Goal: Obtain resource: Download file/media

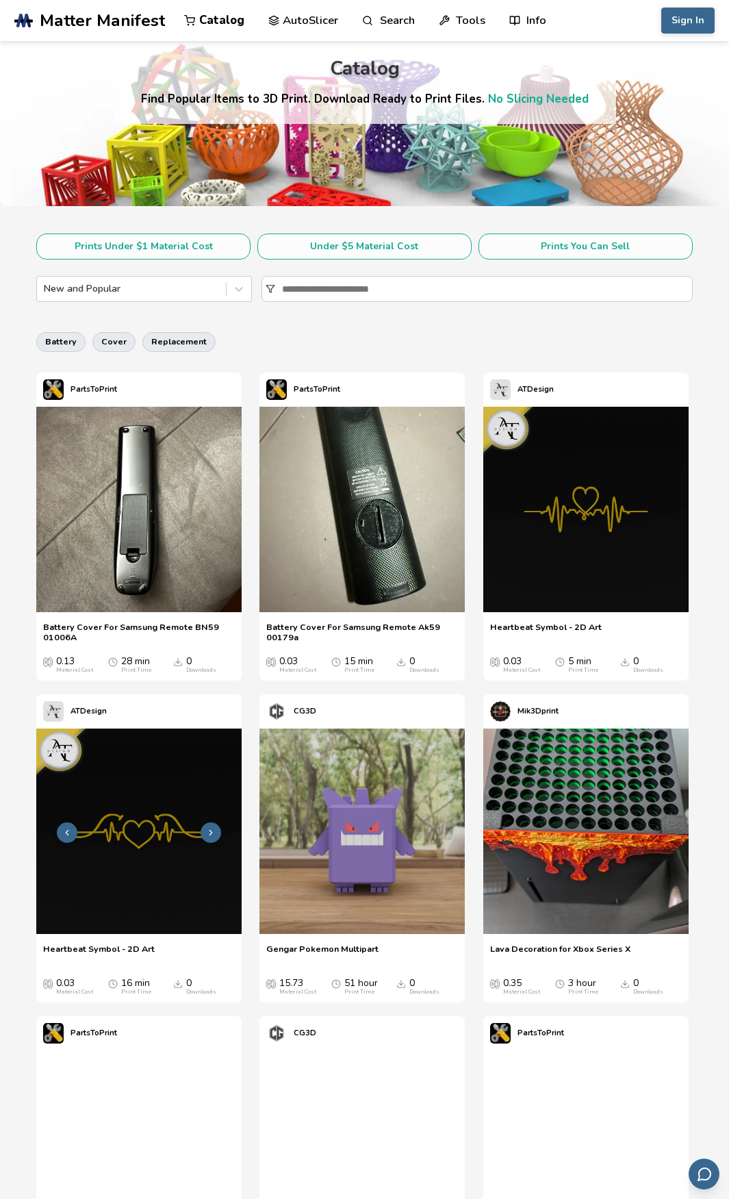
scroll to position [274, 0]
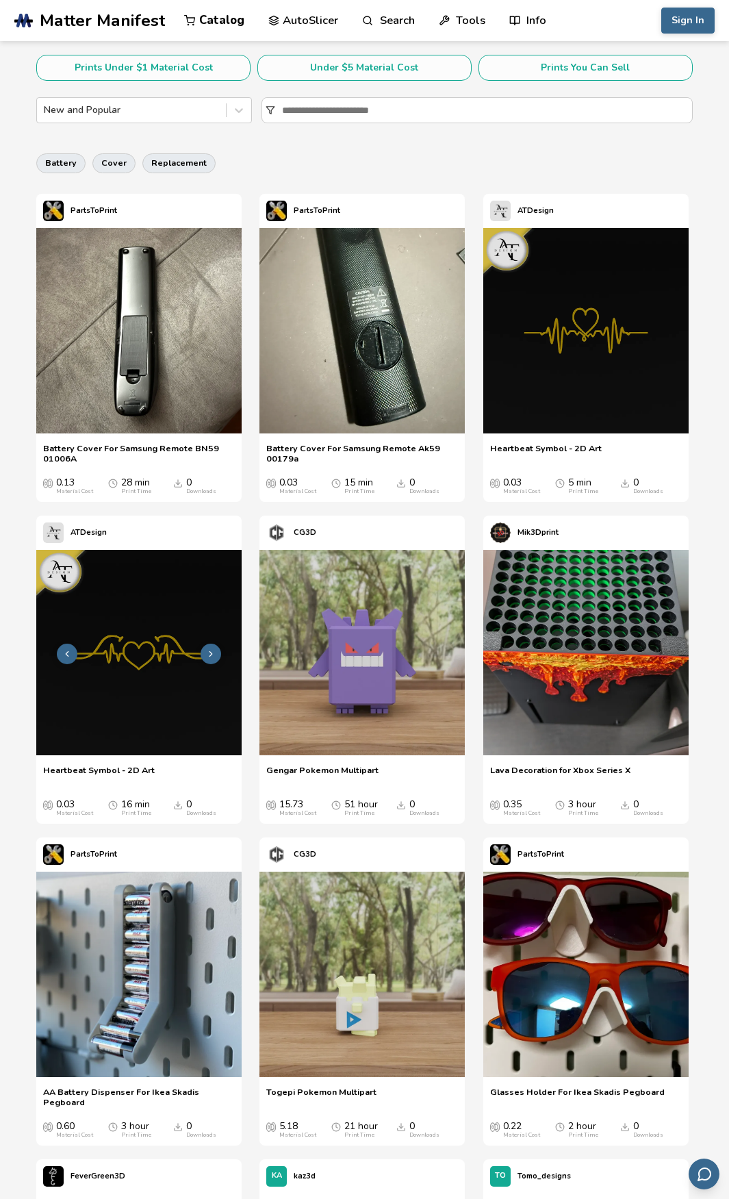
click at [215, 657] on icon at bounding box center [211, 654] width 10 height 10
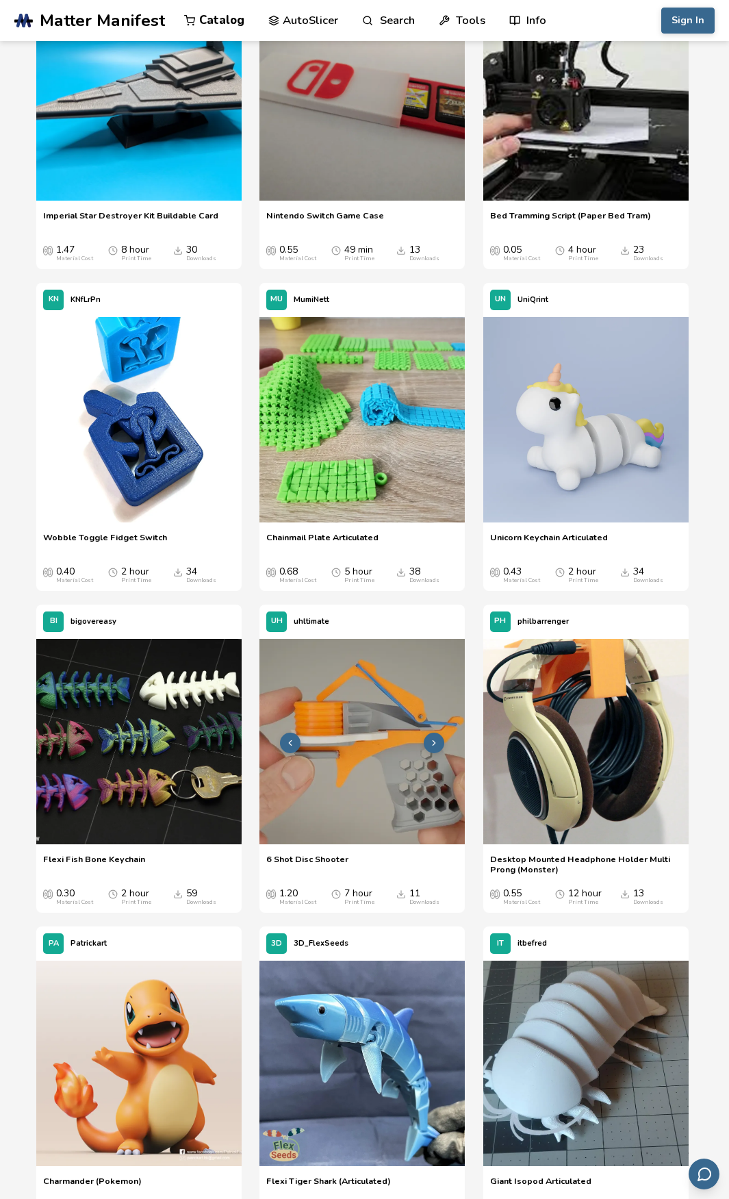
scroll to position [4794, 0]
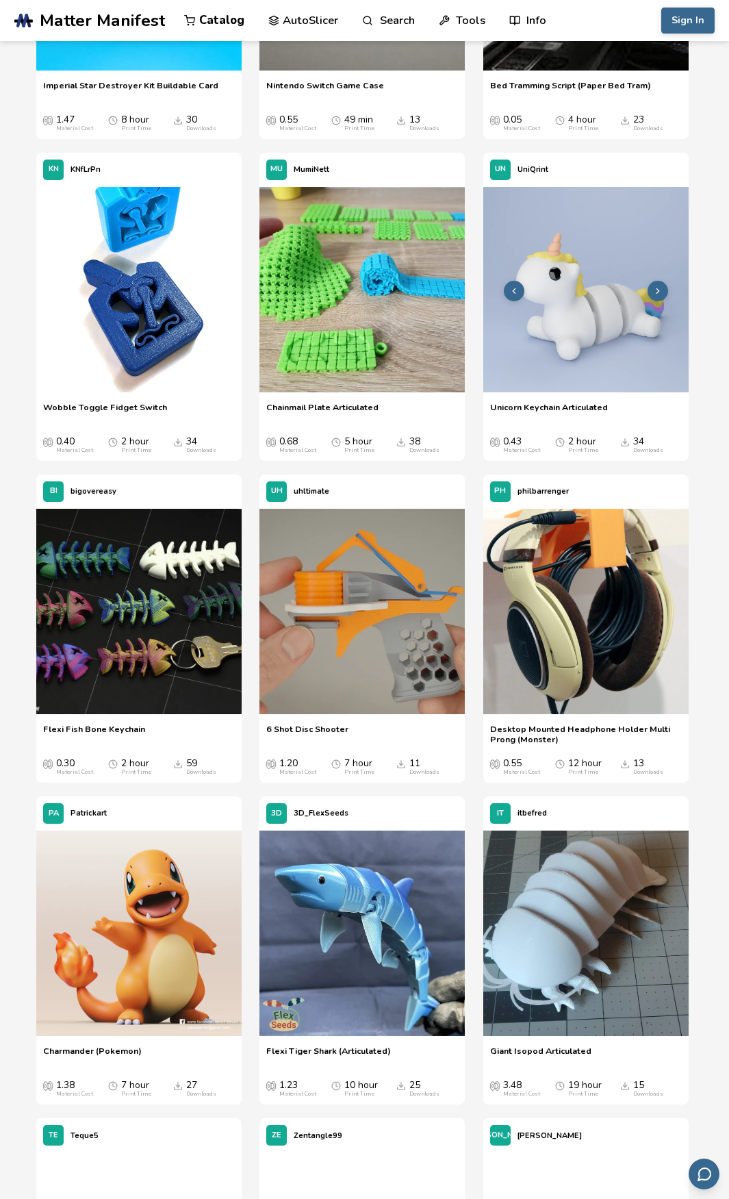
click at [590, 375] on img at bounding box center [586, 289] width 205 height 205
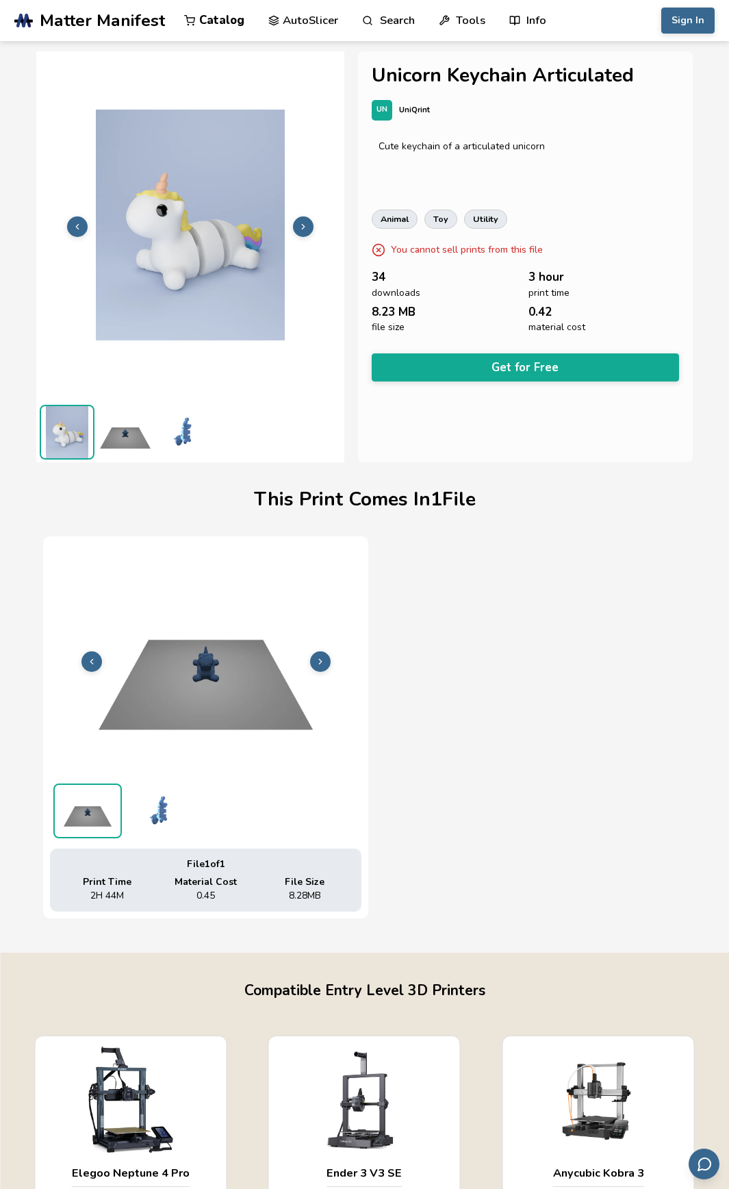
click at [318, 655] on button at bounding box center [320, 661] width 21 height 21
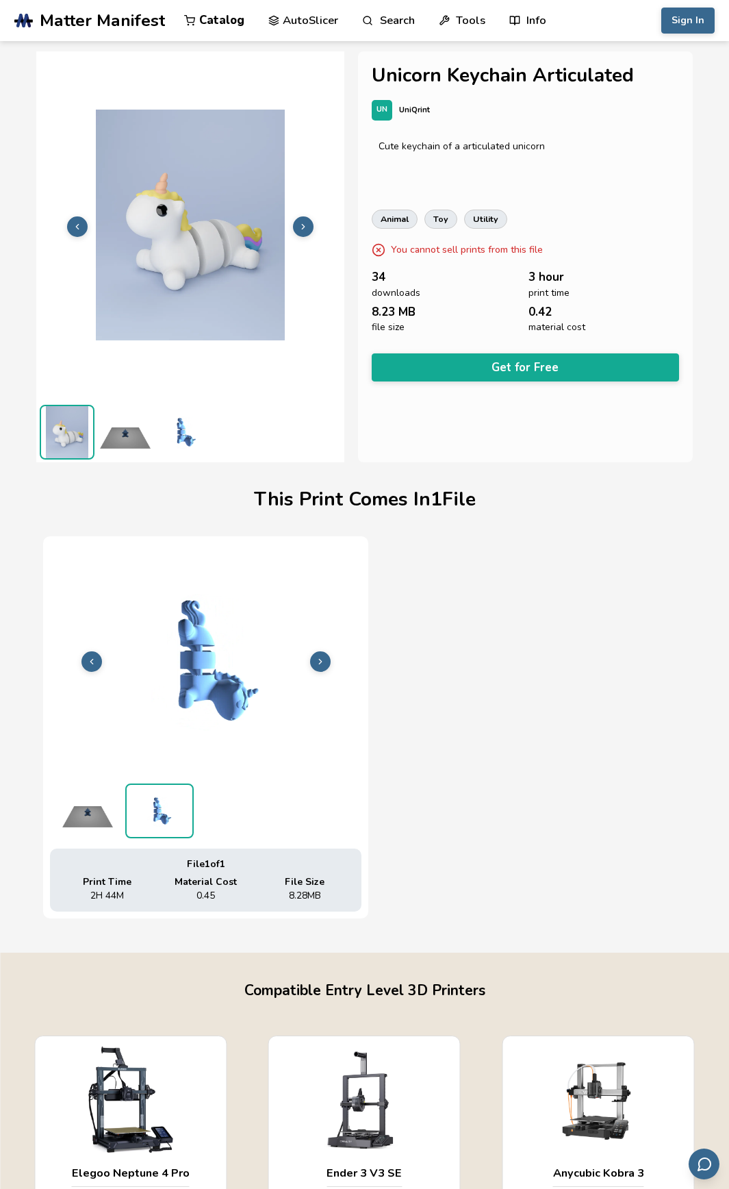
click at [319, 657] on icon at bounding box center [321, 662] width 10 height 10
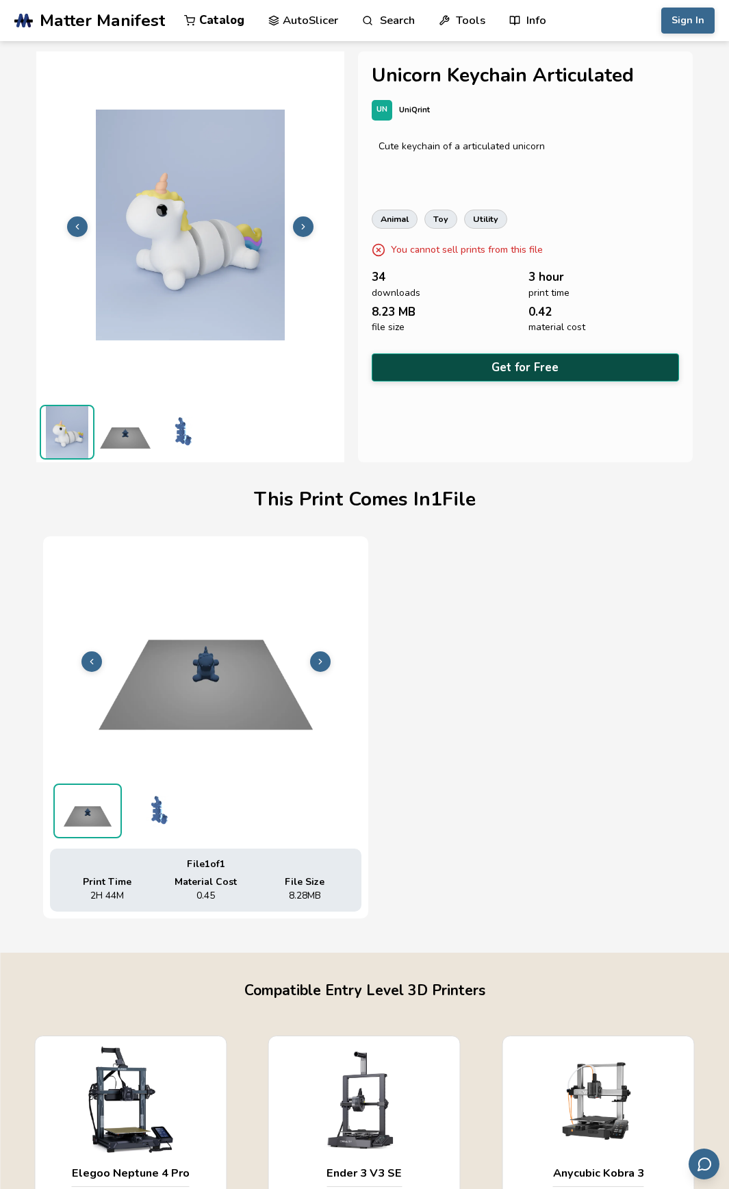
click at [527, 355] on button "Get for Free" at bounding box center [526, 367] width 308 height 28
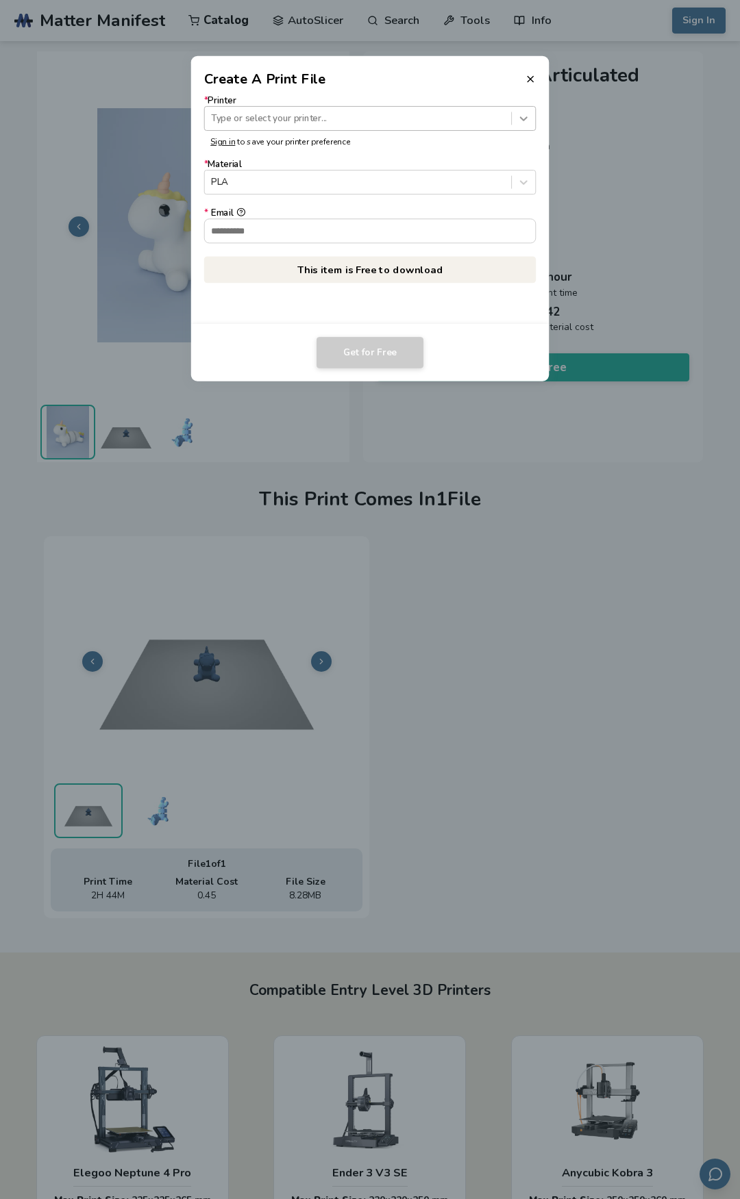
click at [528, 121] on icon at bounding box center [523, 118] width 13 height 13
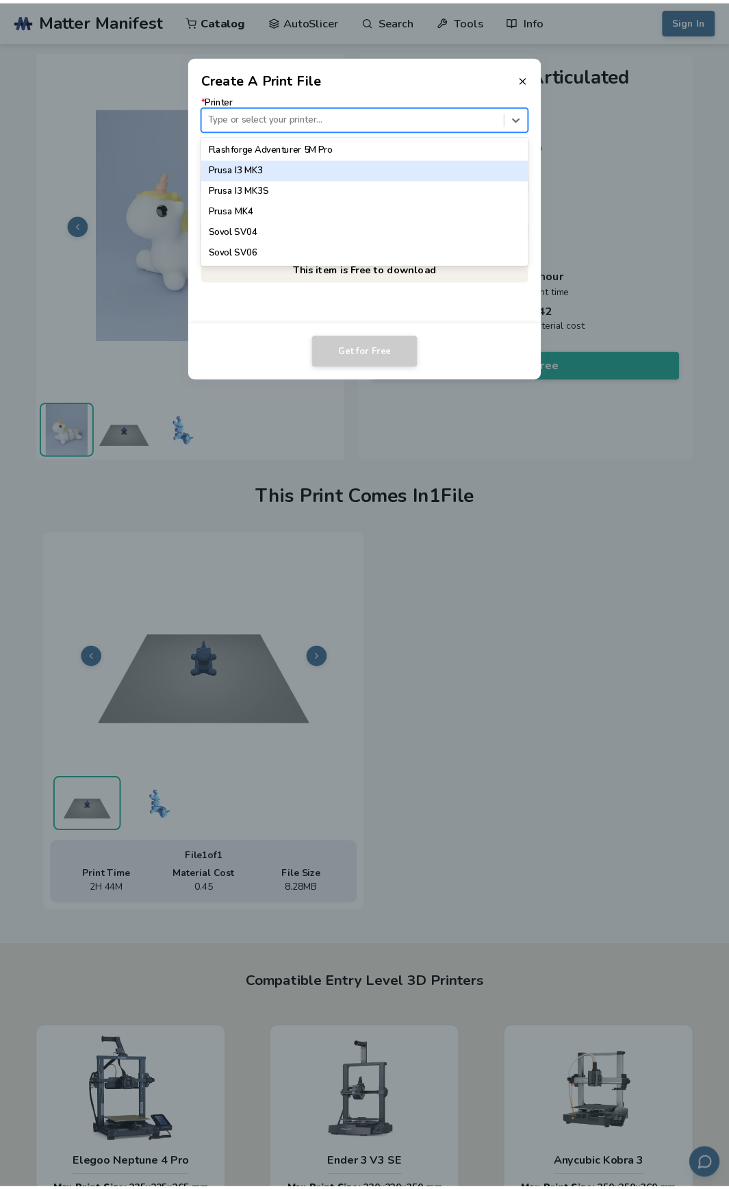
scroll to position [1163, 0]
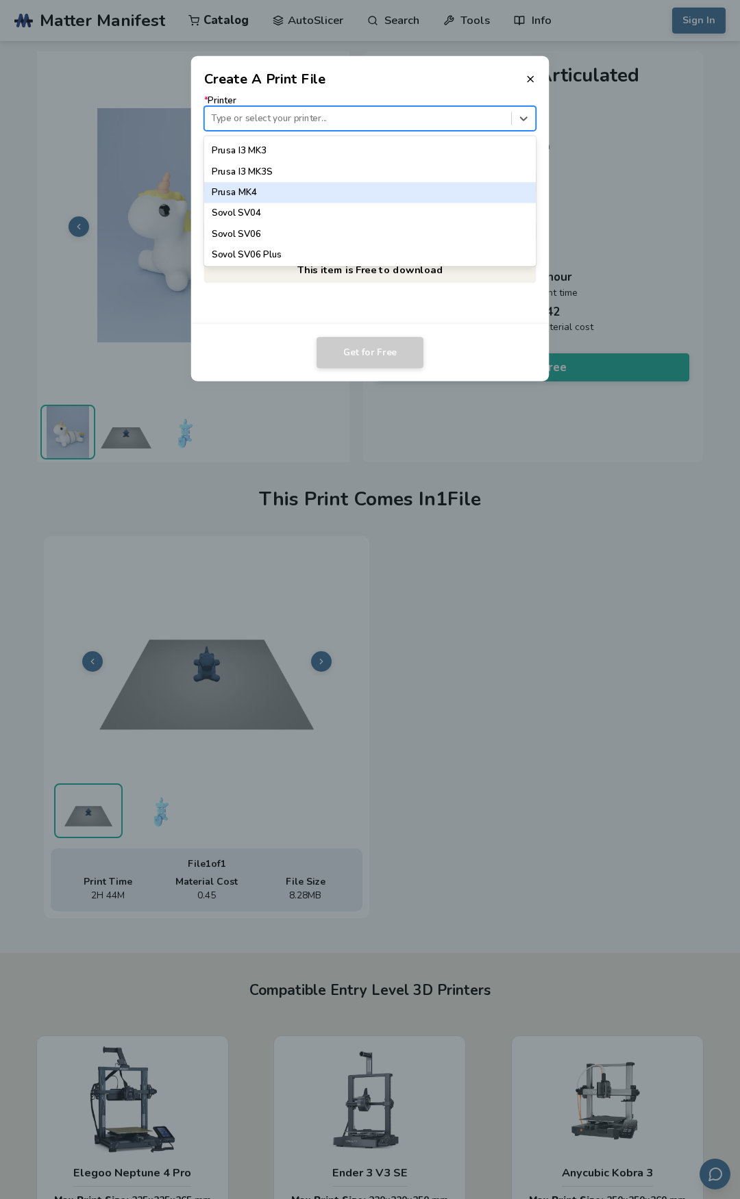
click at [258, 195] on div "Prusa MK4" at bounding box center [370, 192] width 332 height 21
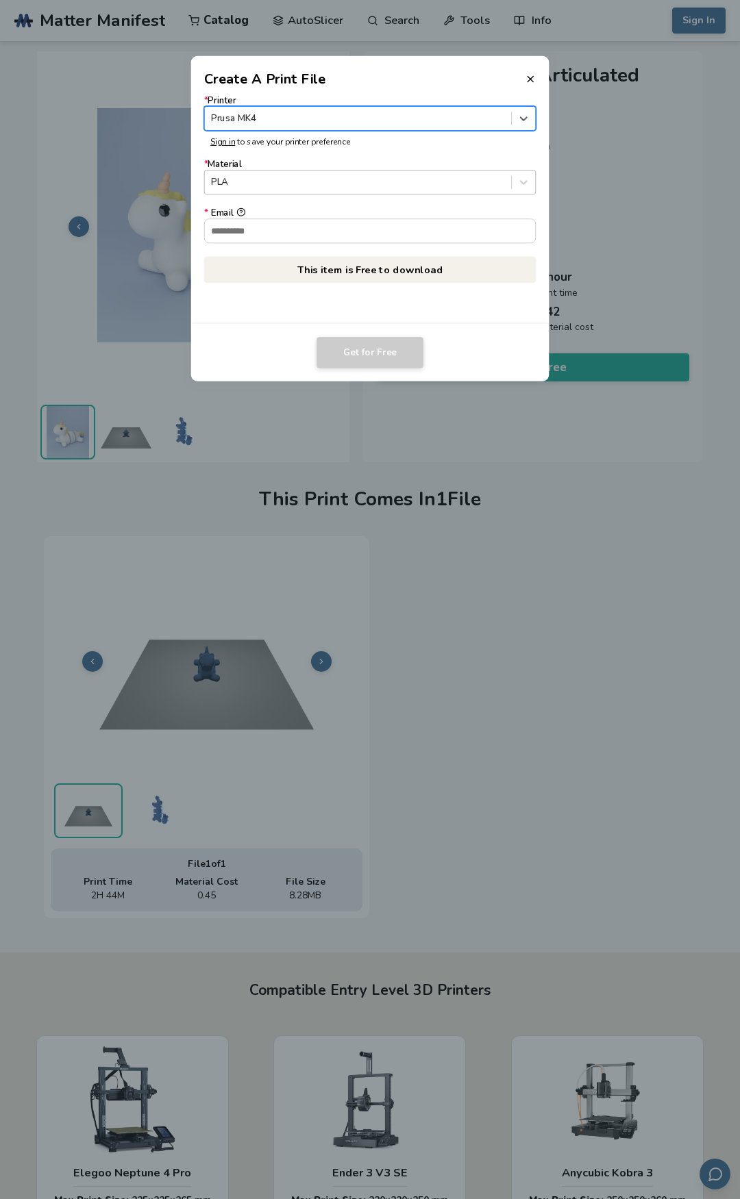
click at [290, 184] on div at bounding box center [357, 182] width 293 height 13
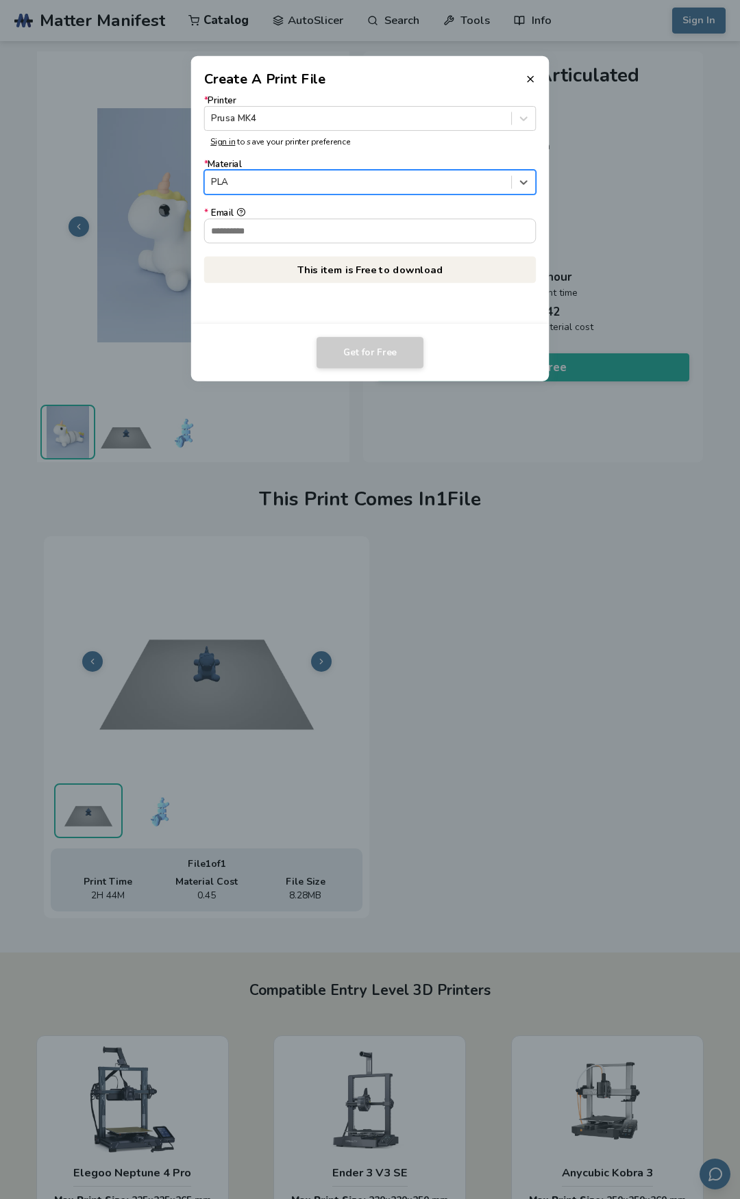
click at [290, 184] on div at bounding box center [357, 182] width 293 height 13
click at [285, 226] on input "* Email" at bounding box center [370, 230] width 331 height 23
click at [488, 367] on div "Get for Free" at bounding box center [370, 353] width 332 height 32
click at [351, 239] on input "* Email" at bounding box center [370, 230] width 331 height 23
type input "**********"
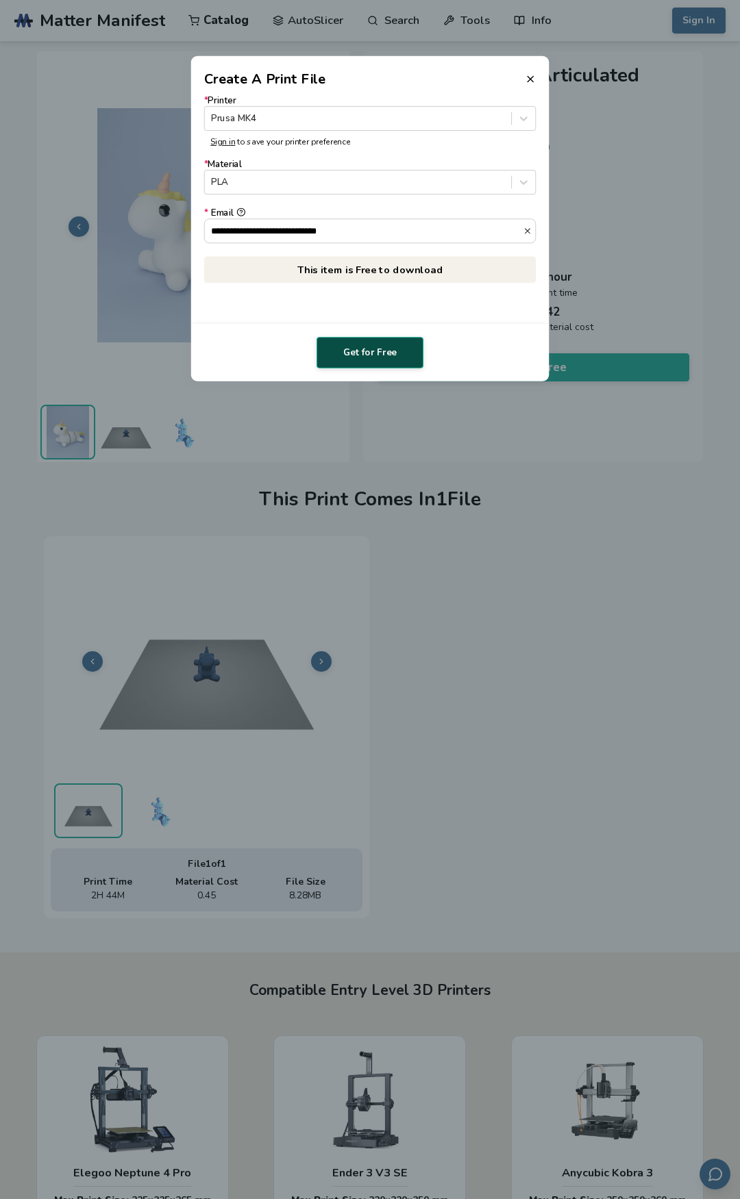
click at [377, 348] on button "Get for Free" at bounding box center [369, 353] width 107 height 32
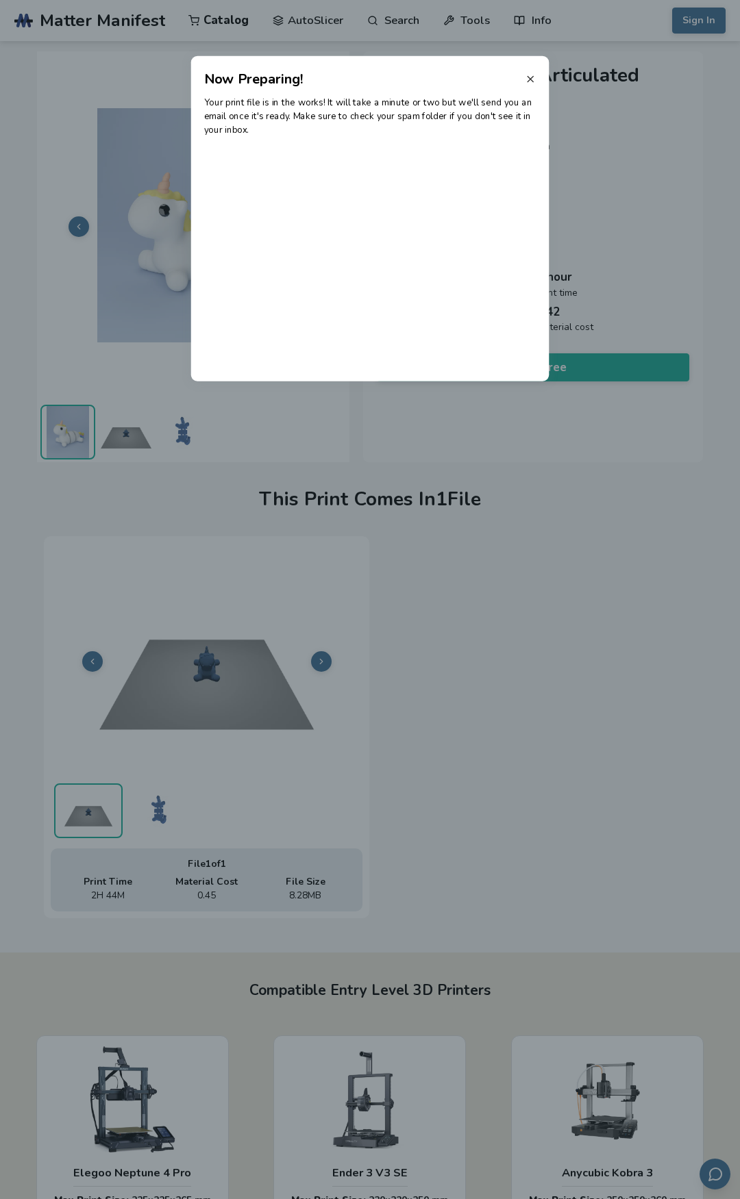
click at [531, 76] on icon at bounding box center [530, 78] width 11 height 11
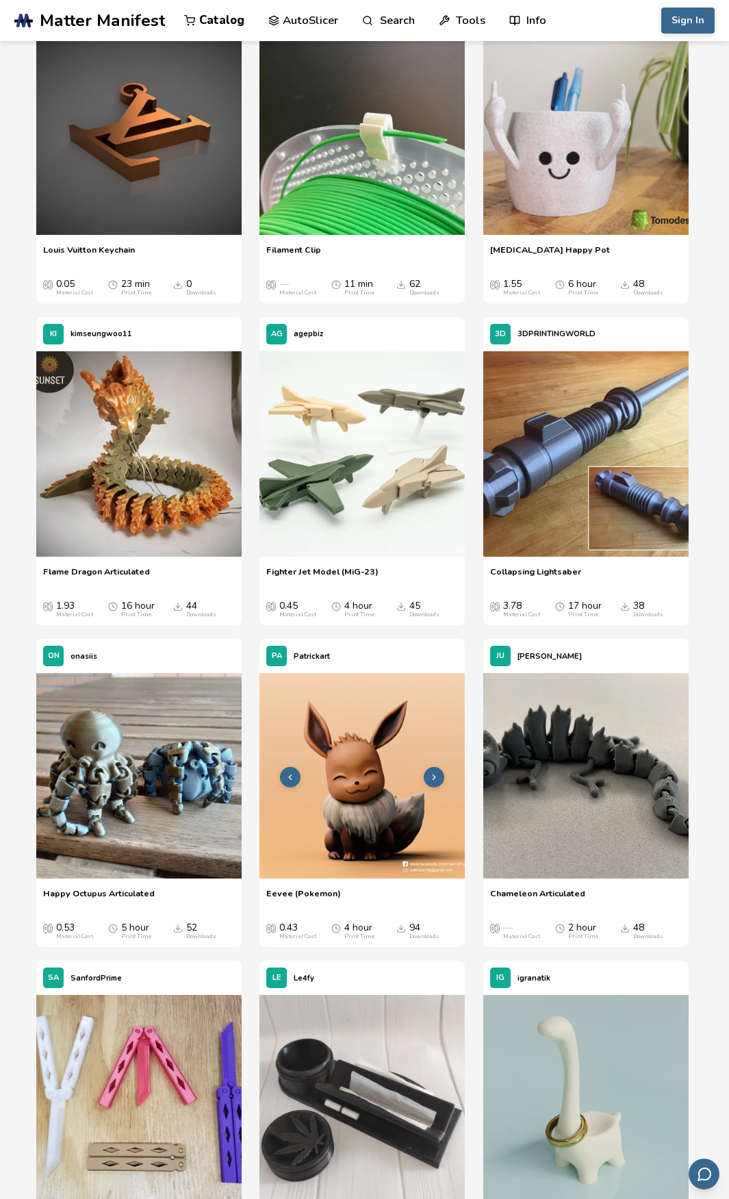
scroll to position [1575, 0]
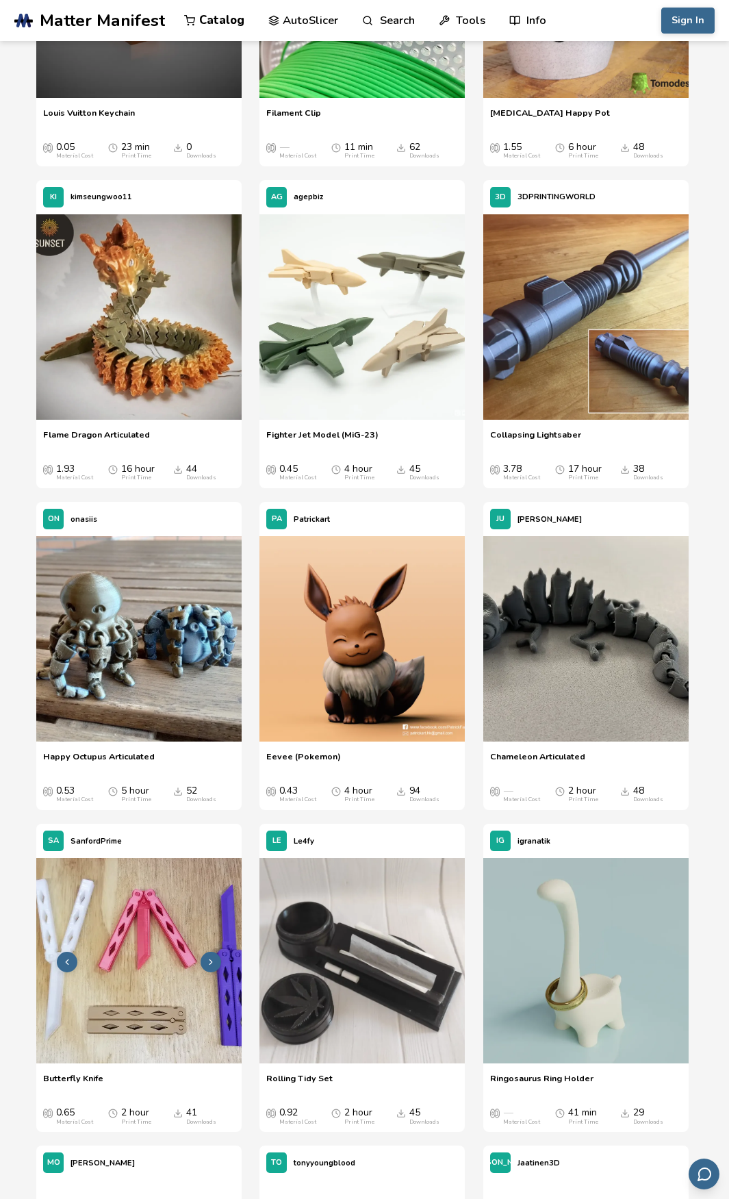
click at [82, 1010] on img at bounding box center [138, 960] width 205 height 205
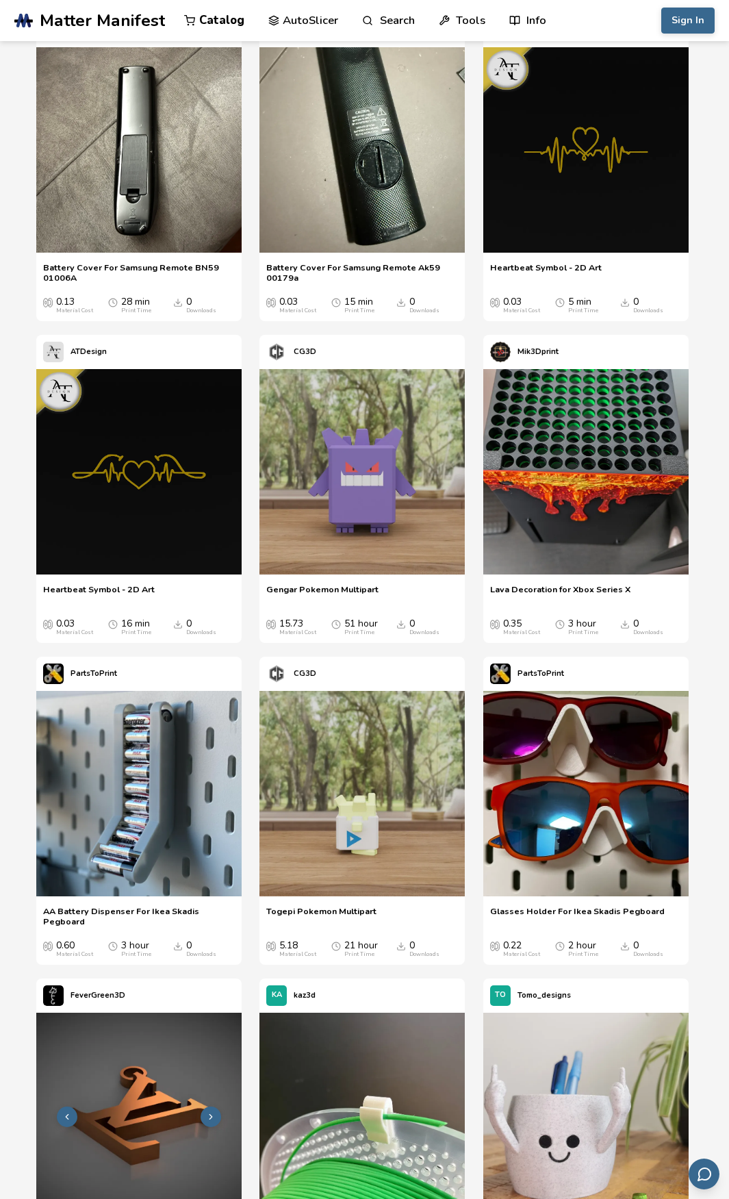
scroll to position [411, 0]
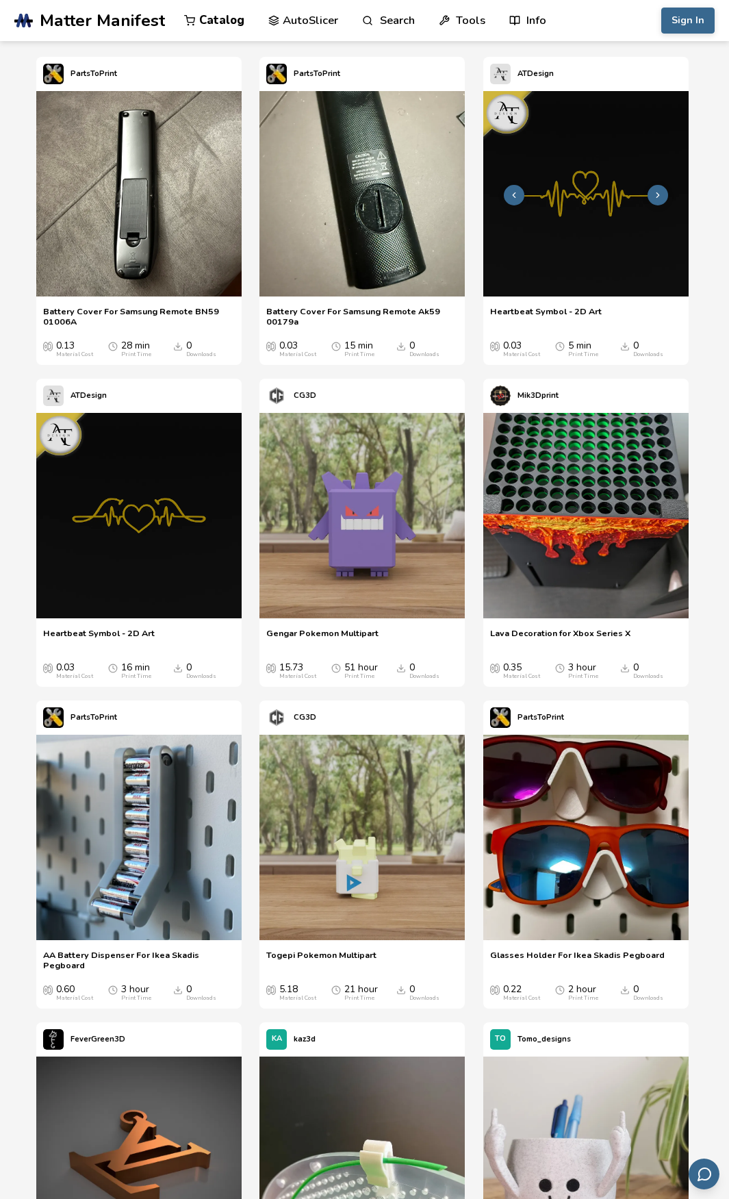
click at [594, 263] on img at bounding box center [586, 193] width 205 height 205
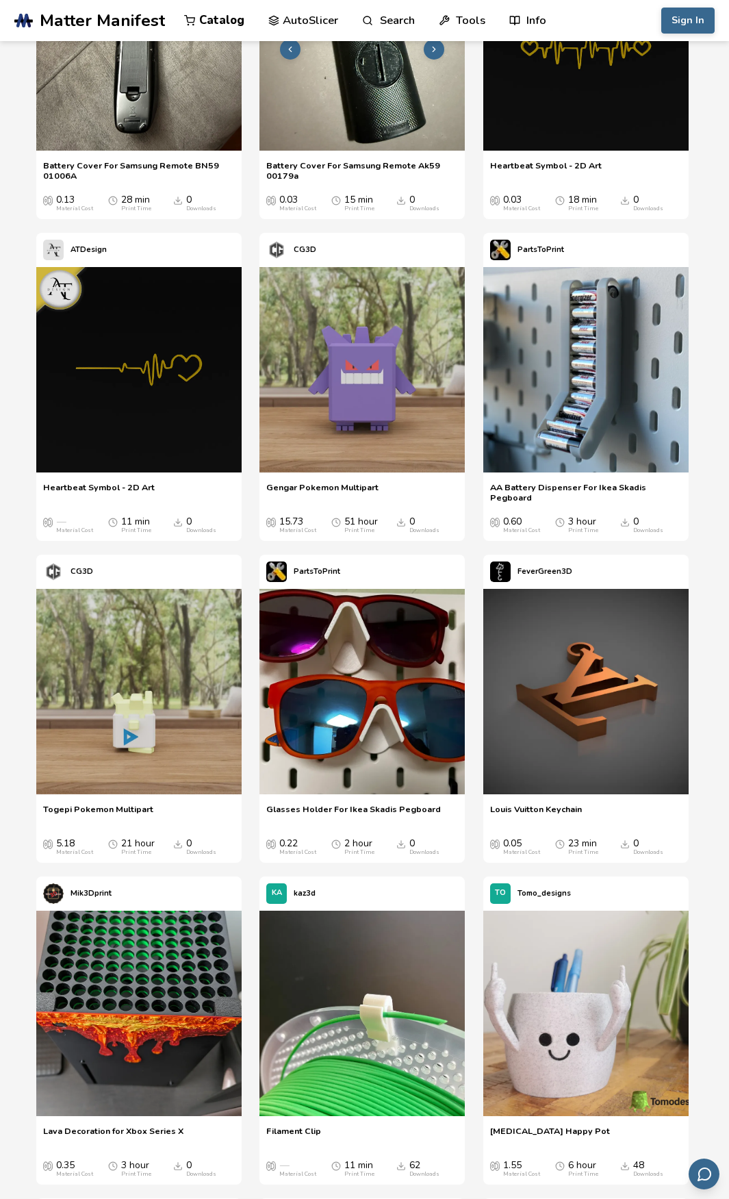
scroll to position [616, 0]
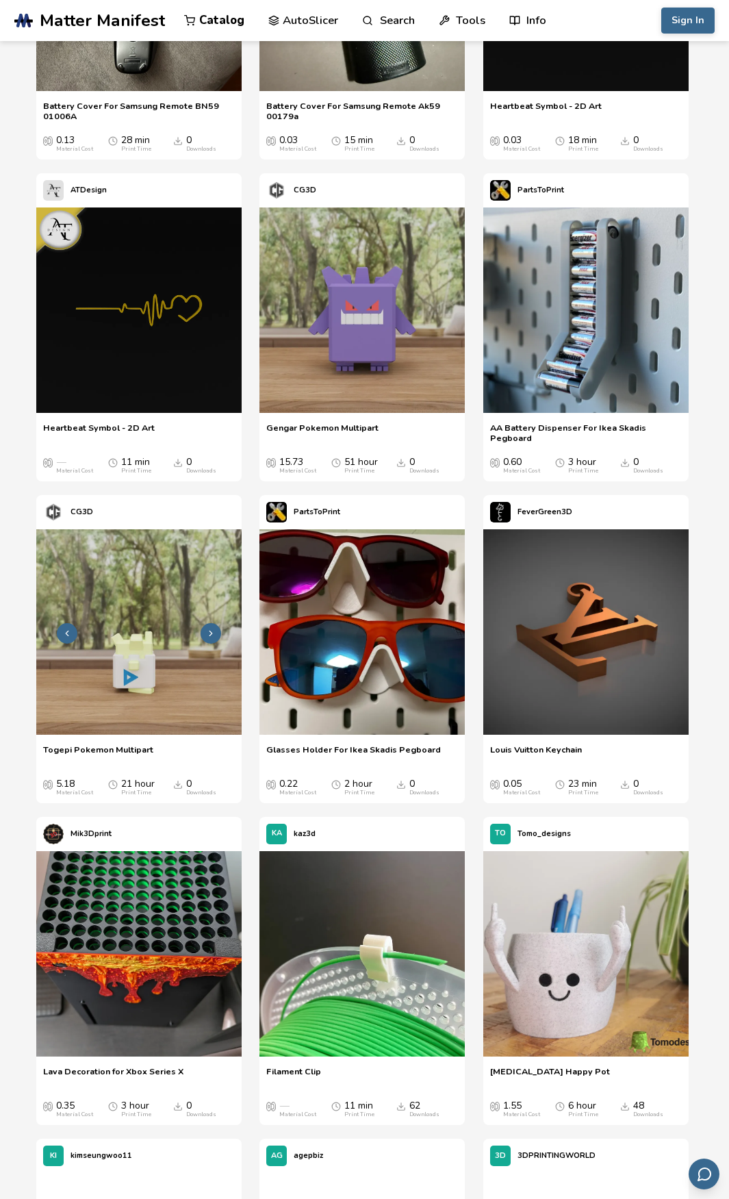
click at [212, 629] on icon at bounding box center [211, 634] width 10 height 10
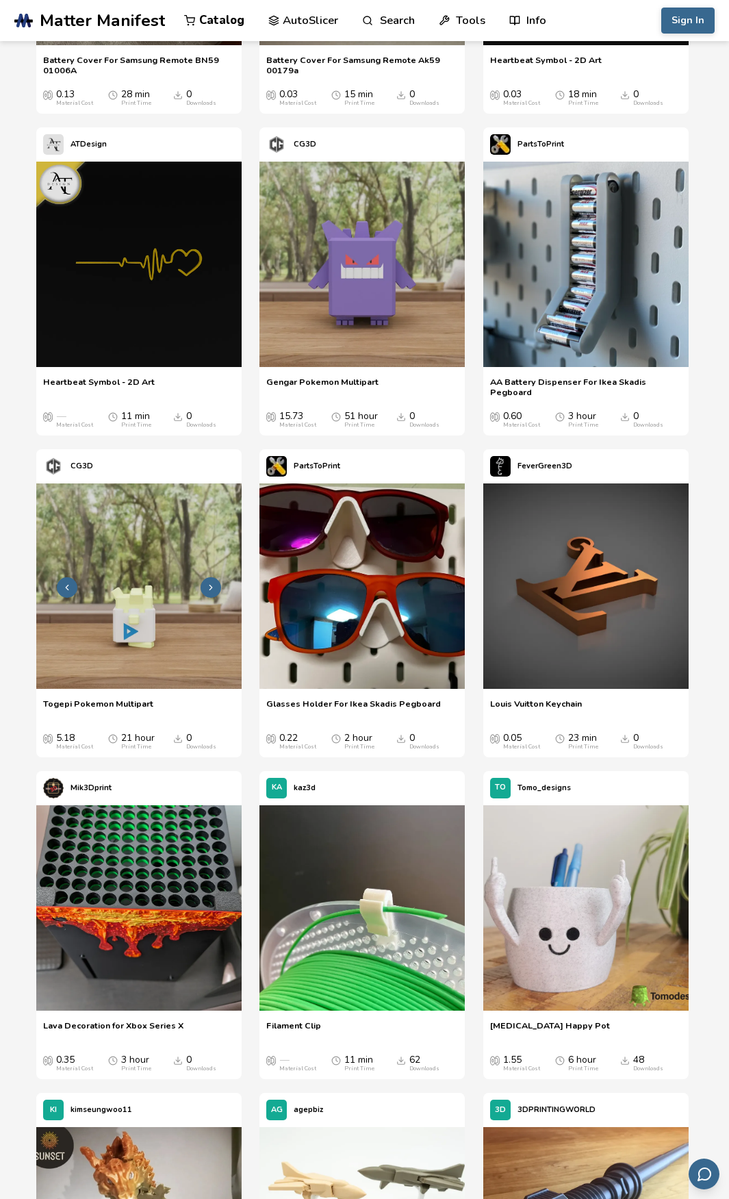
scroll to position [685, 0]
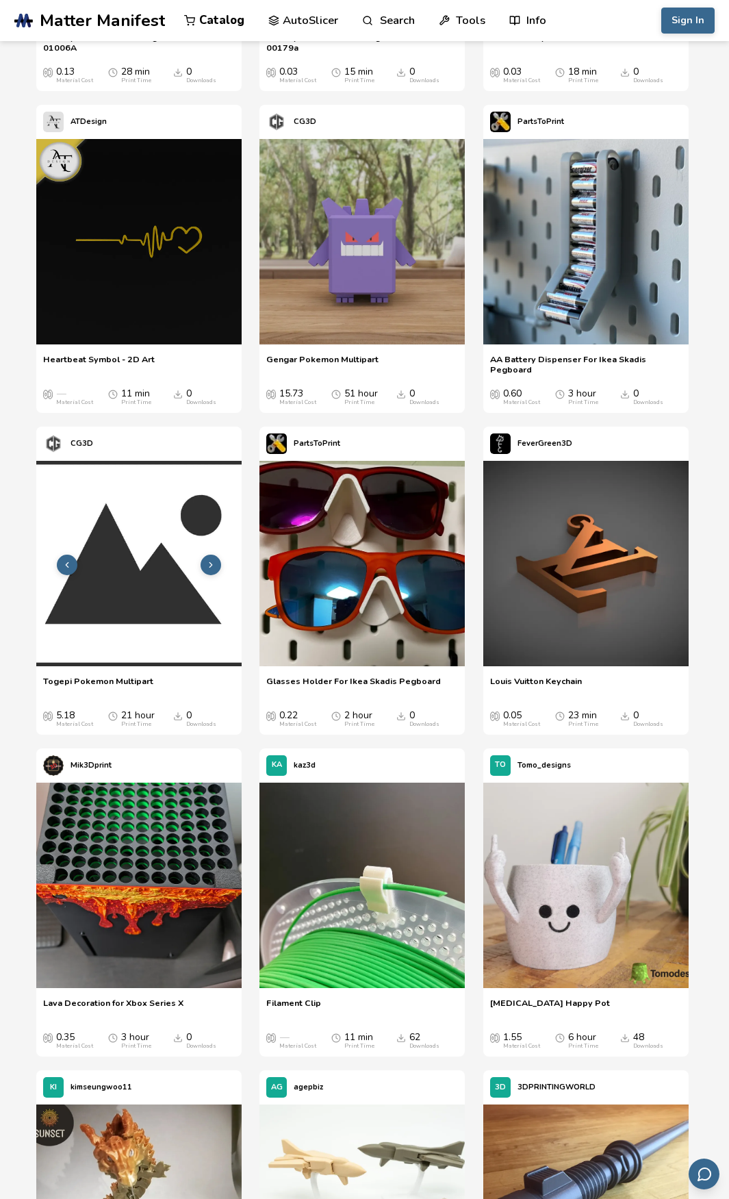
click at [66, 562] on icon at bounding box center [67, 565] width 10 height 10
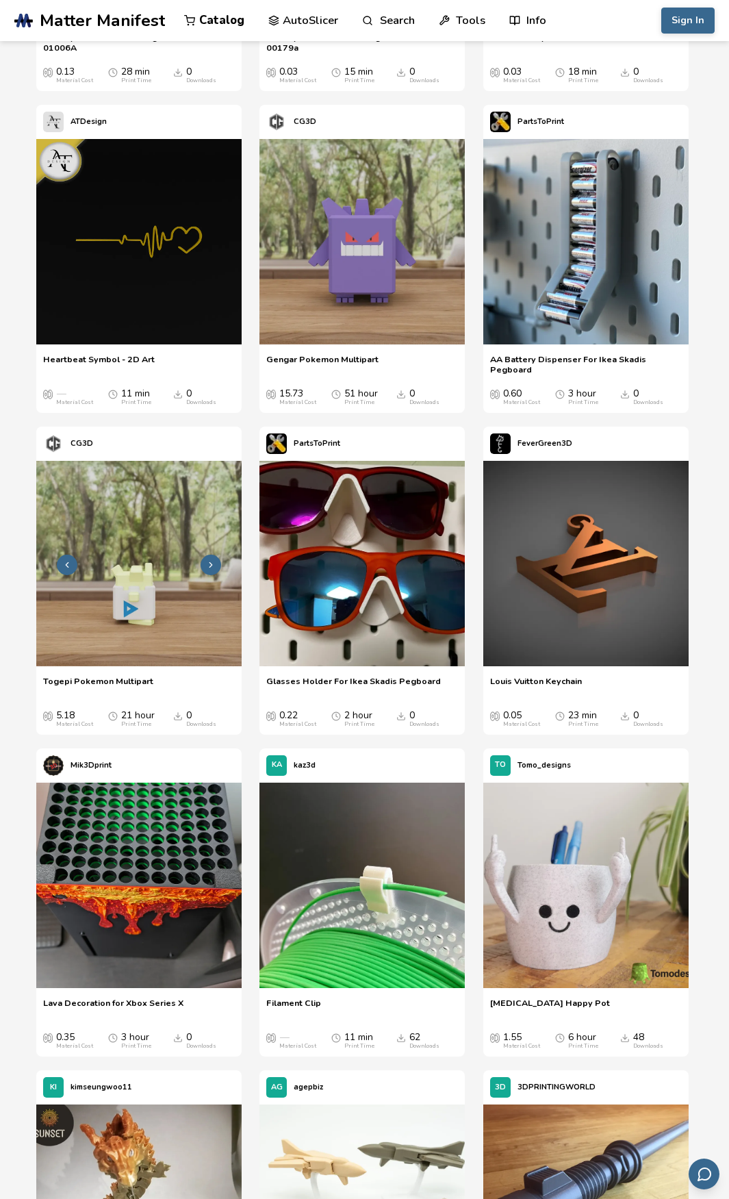
click at [218, 562] on button at bounding box center [211, 565] width 21 height 21
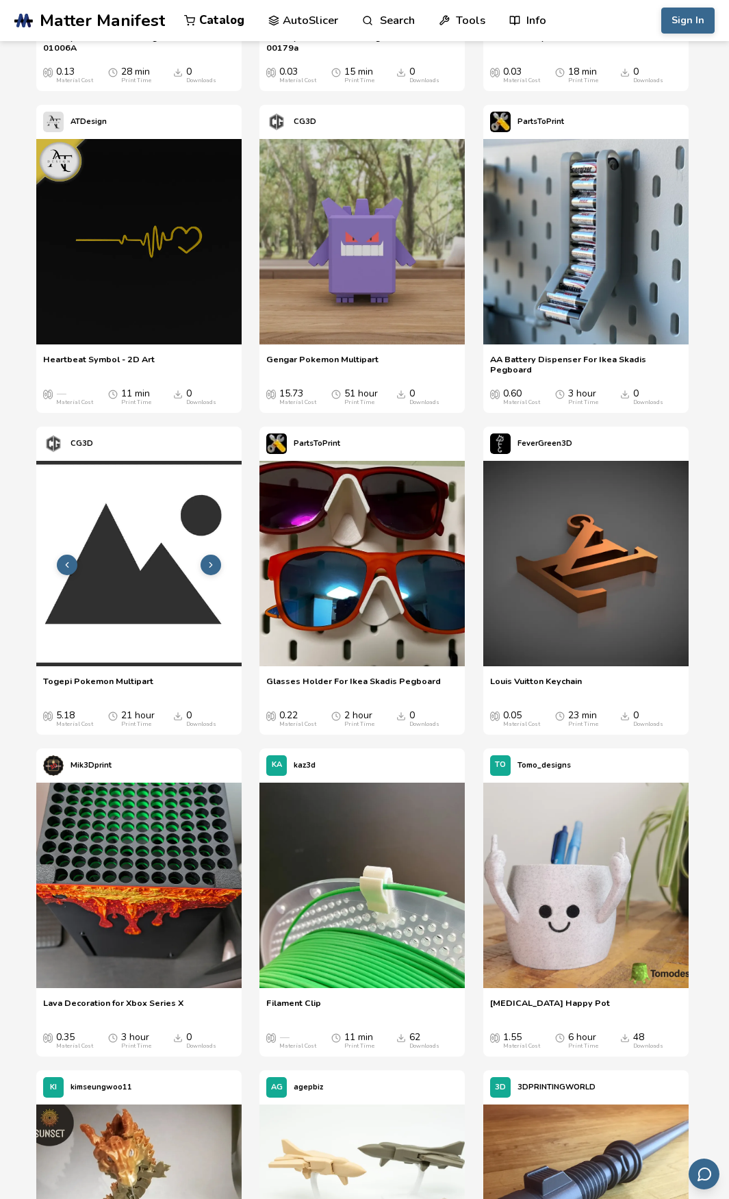
click at [216, 563] on icon at bounding box center [211, 565] width 10 height 10
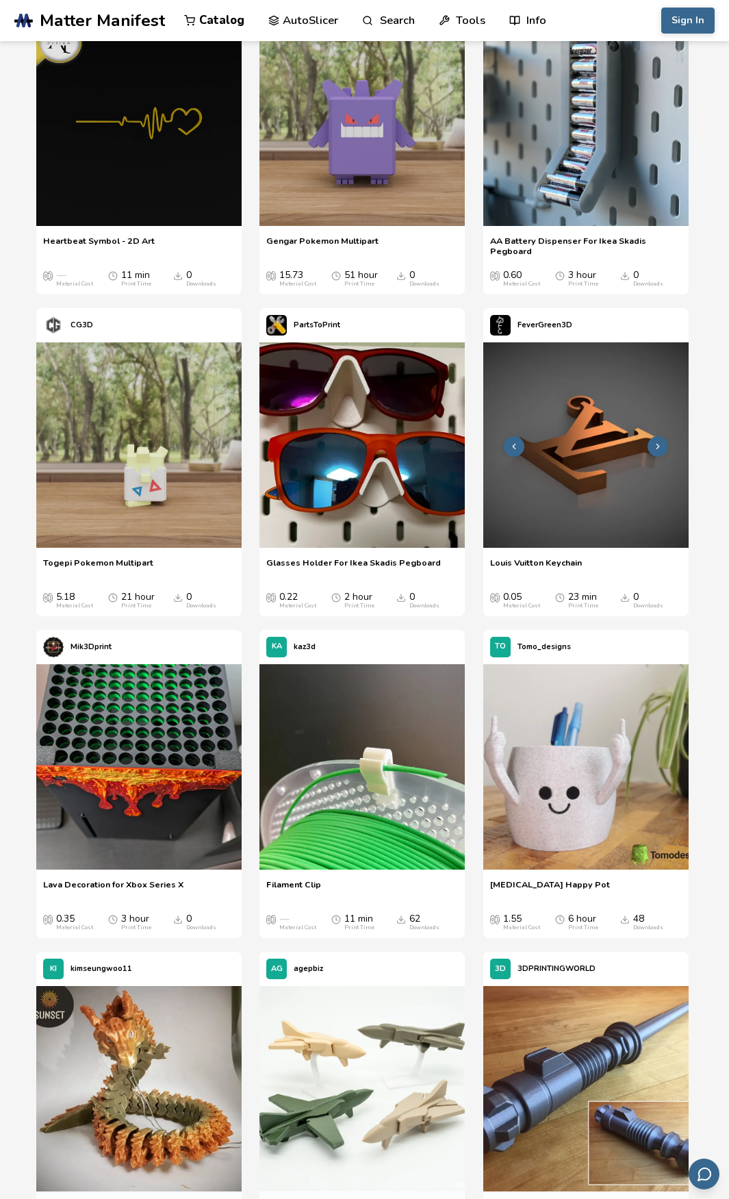
scroll to position [822, 0]
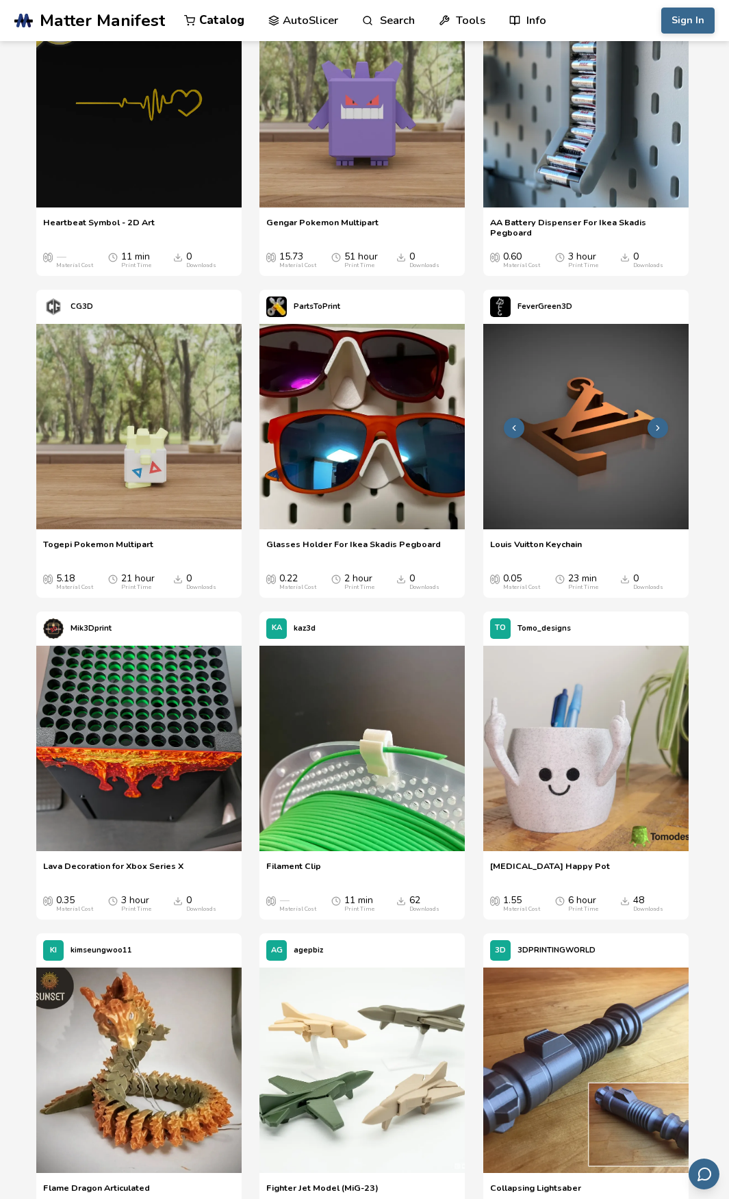
click at [618, 459] on img at bounding box center [586, 426] width 205 height 205
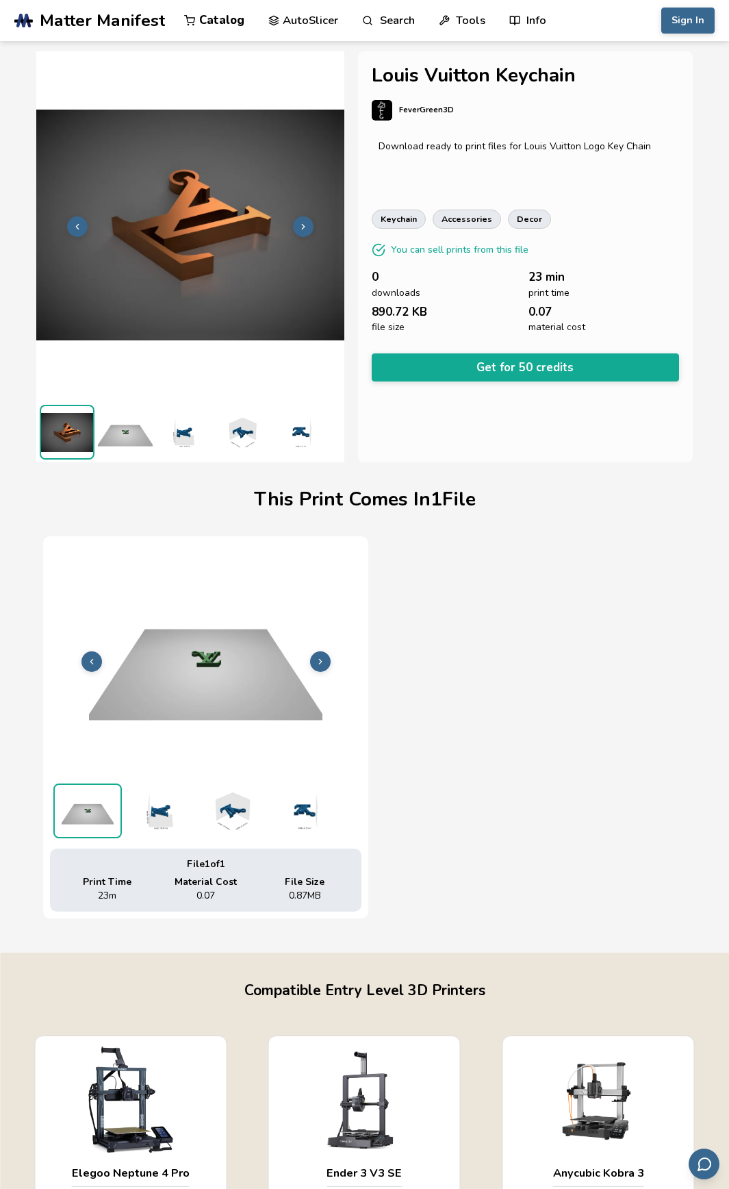
click at [132, 439] on img at bounding box center [125, 432] width 55 height 55
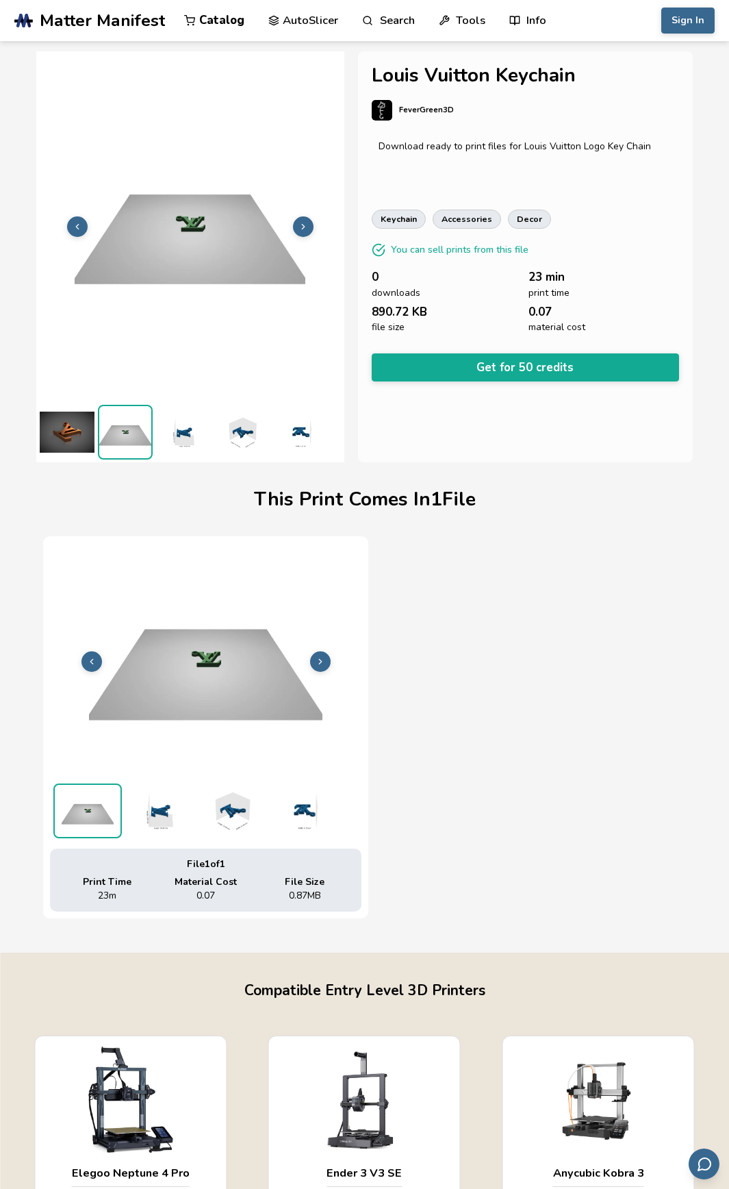
click at [186, 438] on img at bounding box center [183, 432] width 55 height 55
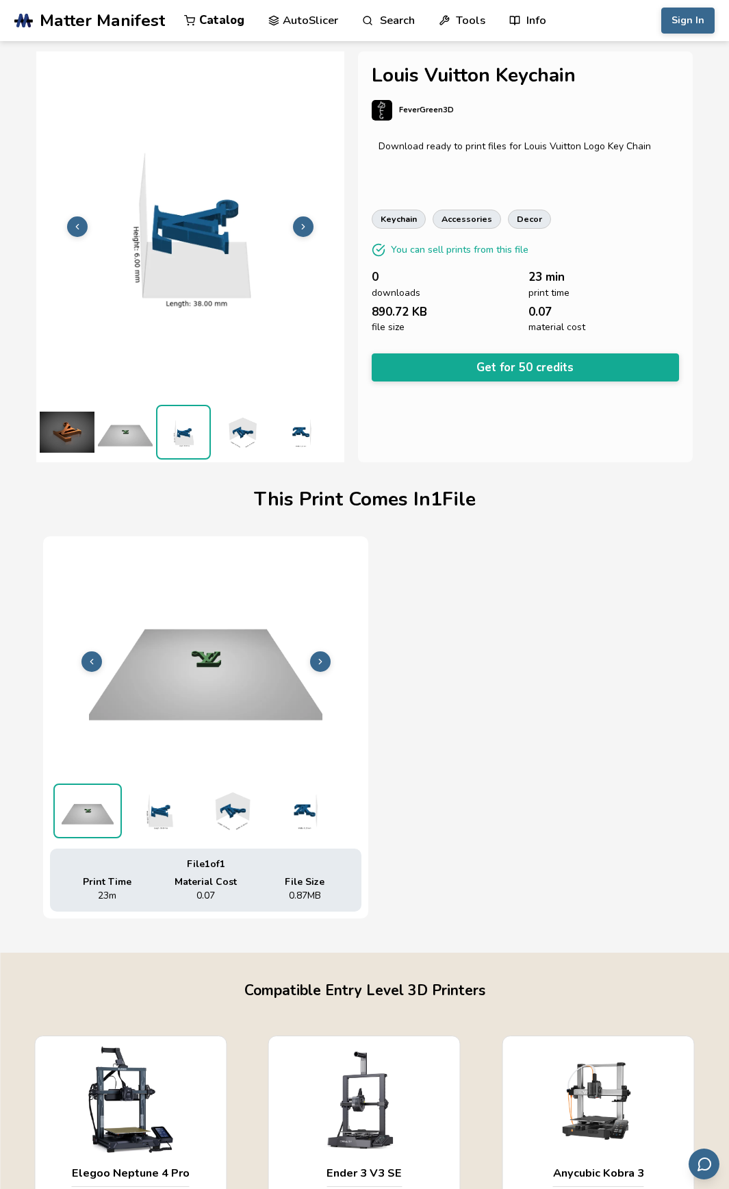
click at [229, 436] on img at bounding box center [241, 432] width 55 height 55
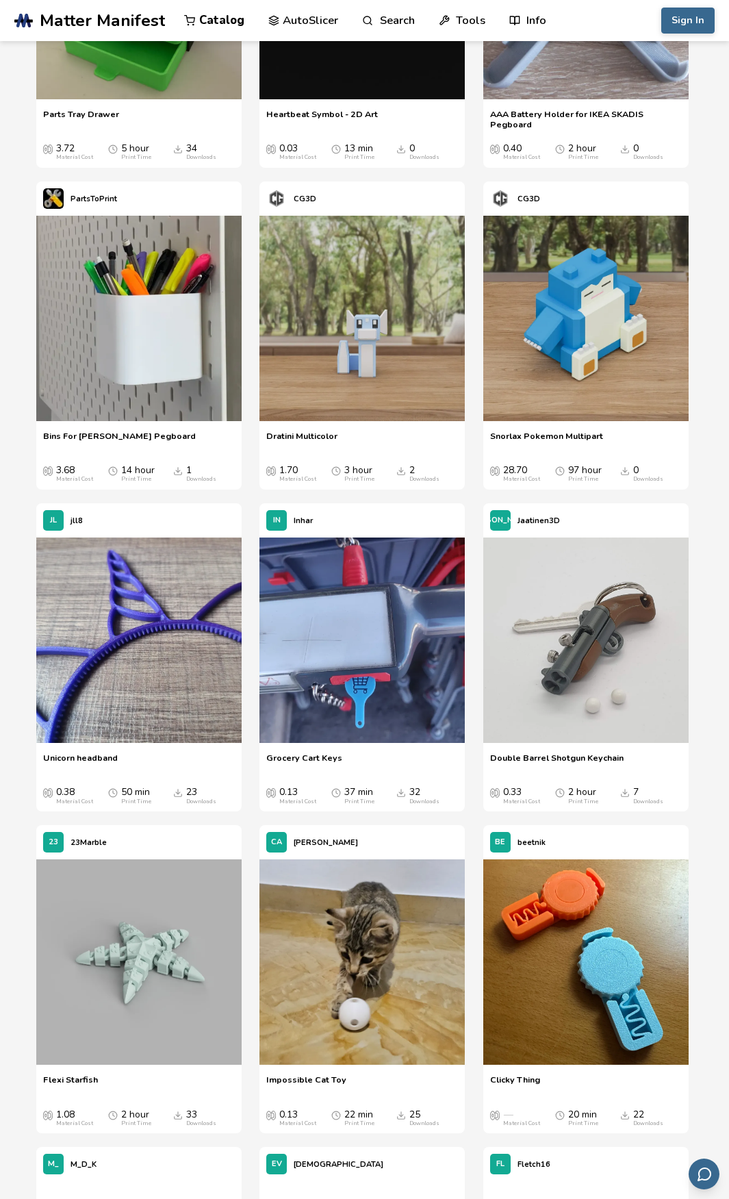
scroll to position [6438, 0]
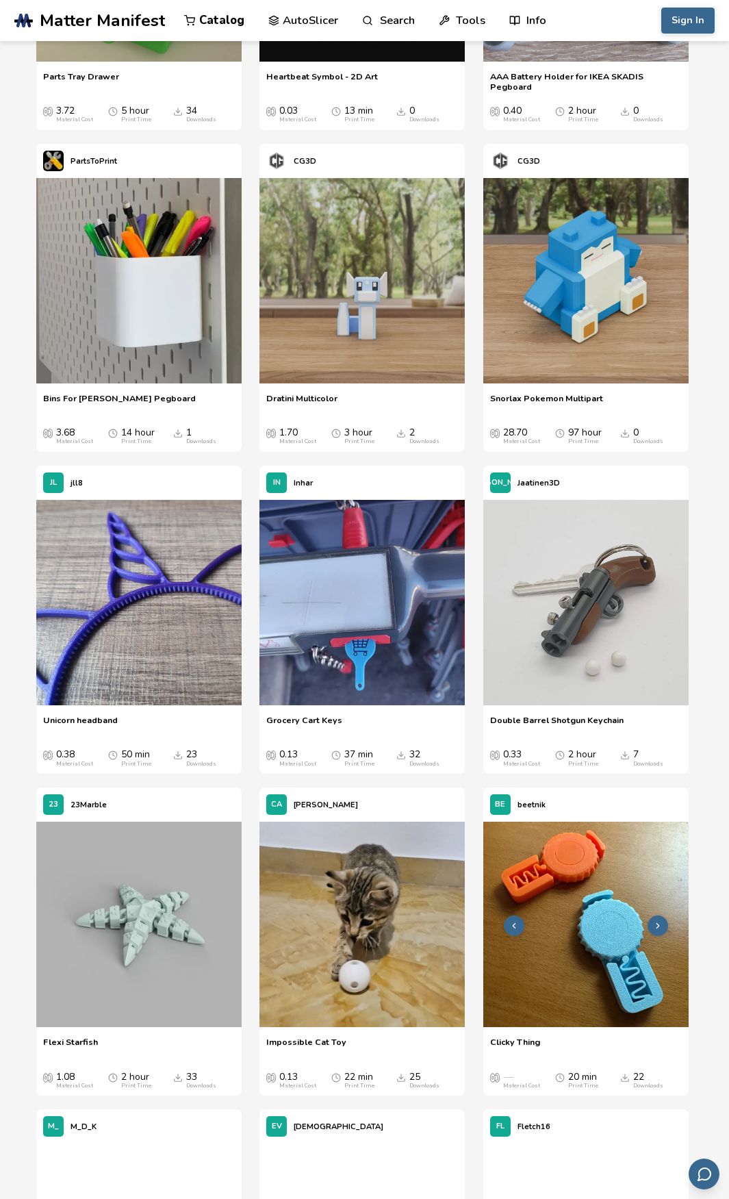
click at [597, 1010] on img at bounding box center [586, 924] width 205 height 205
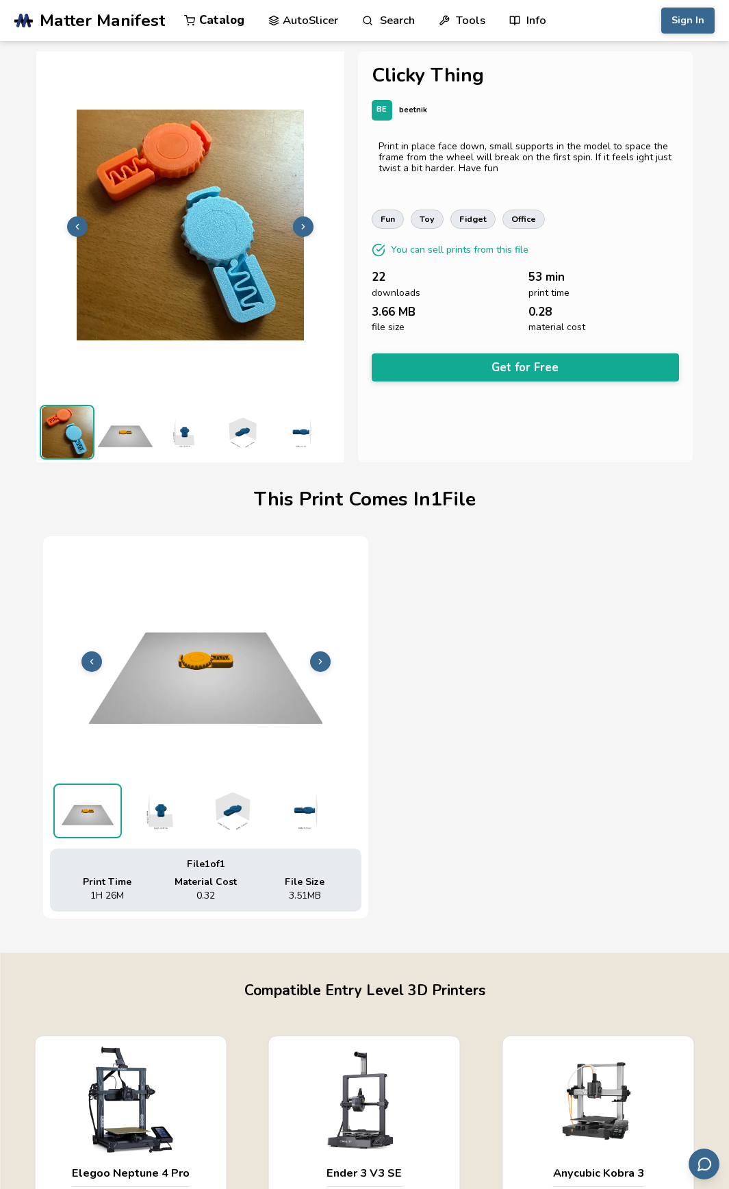
click at [301, 225] on icon at bounding box center [304, 227] width 10 height 10
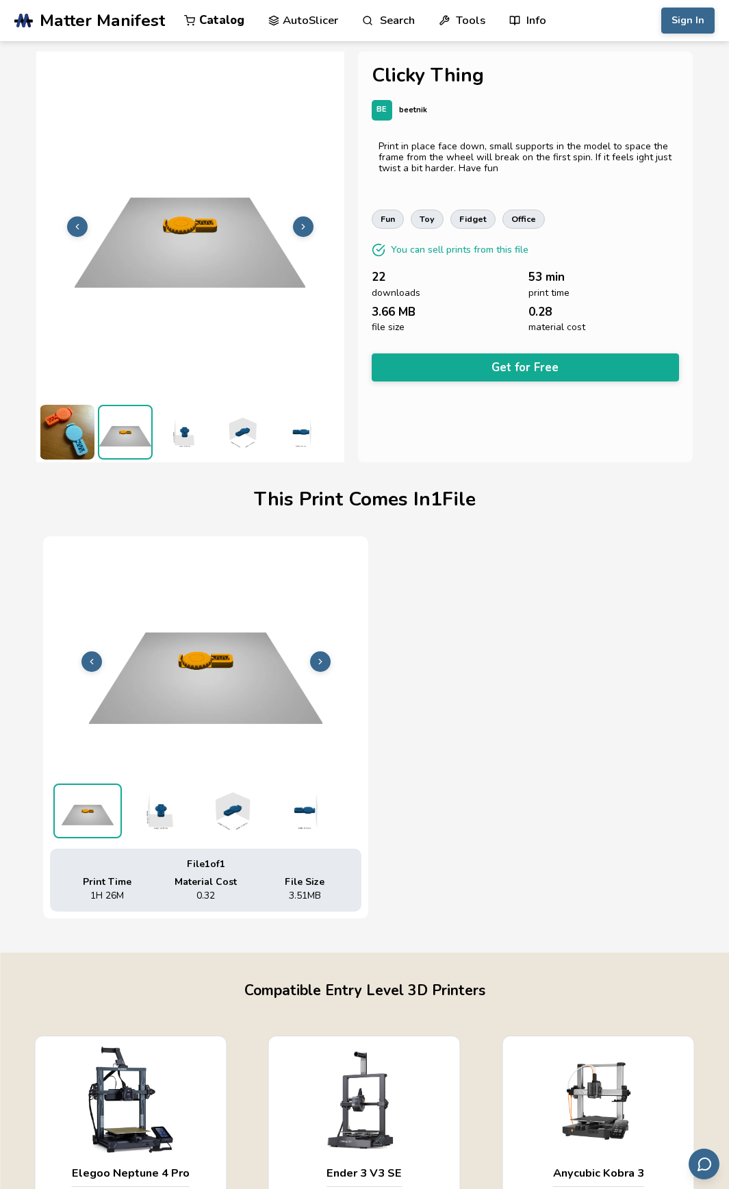
click at [301, 225] on icon at bounding box center [304, 227] width 10 height 10
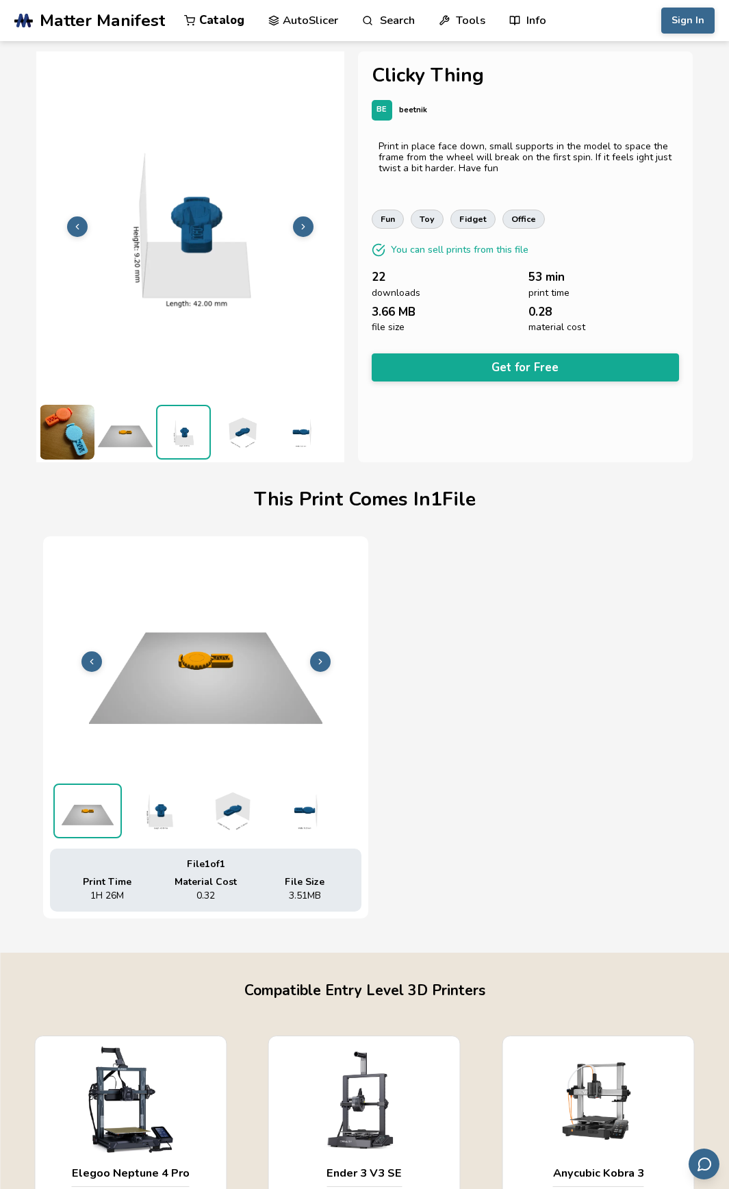
click at [301, 225] on icon at bounding box center [304, 227] width 10 height 10
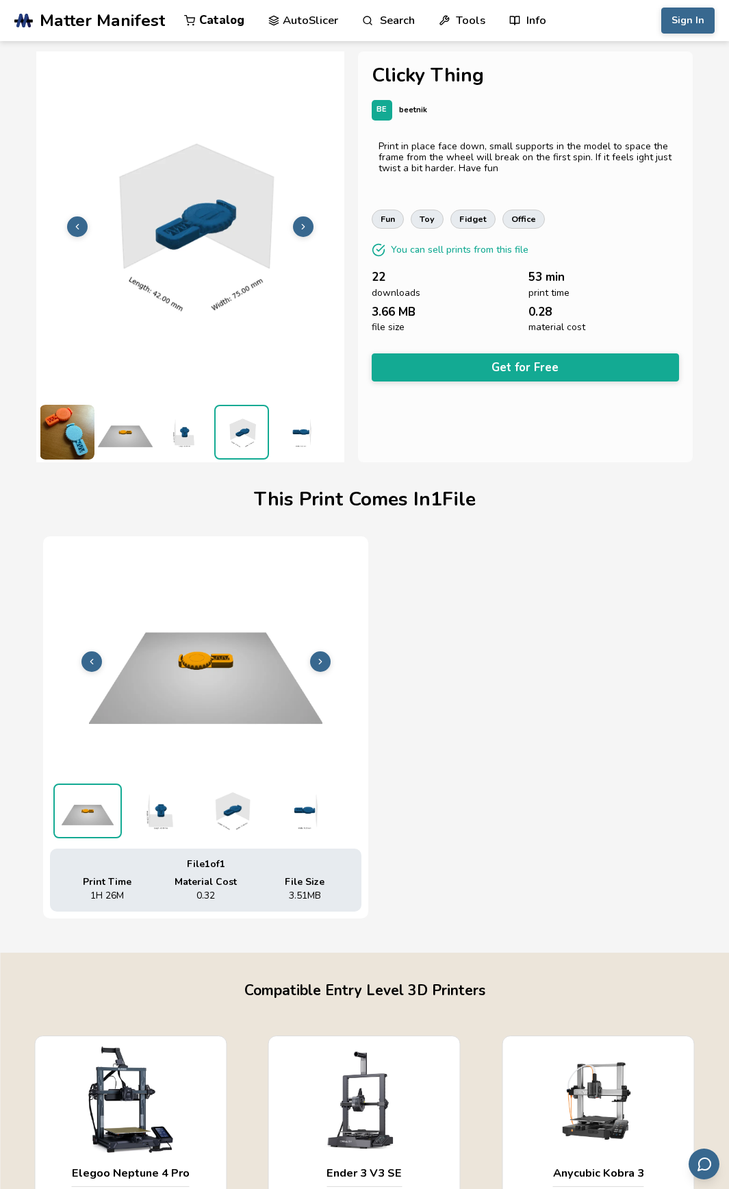
click at [301, 225] on icon at bounding box center [304, 227] width 10 height 10
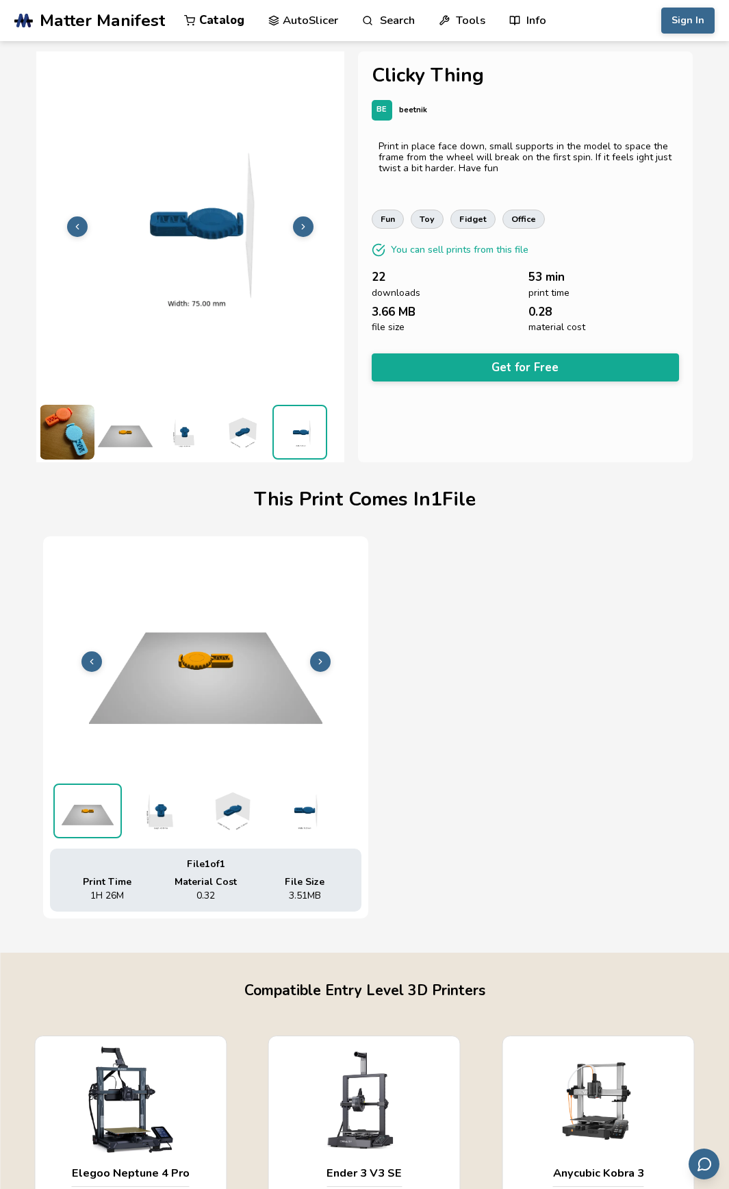
click at [301, 225] on icon at bounding box center [304, 227] width 10 height 10
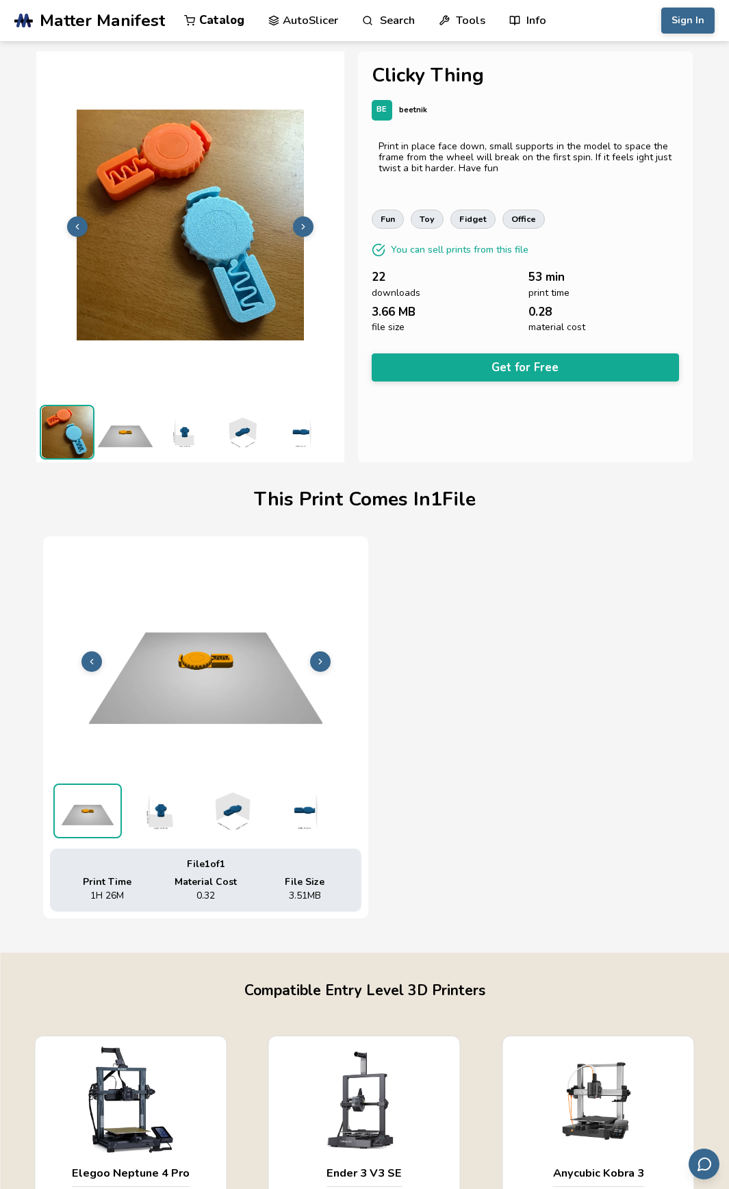
click at [301, 225] on icon at bounding box center [304, 227] width 10 height 10
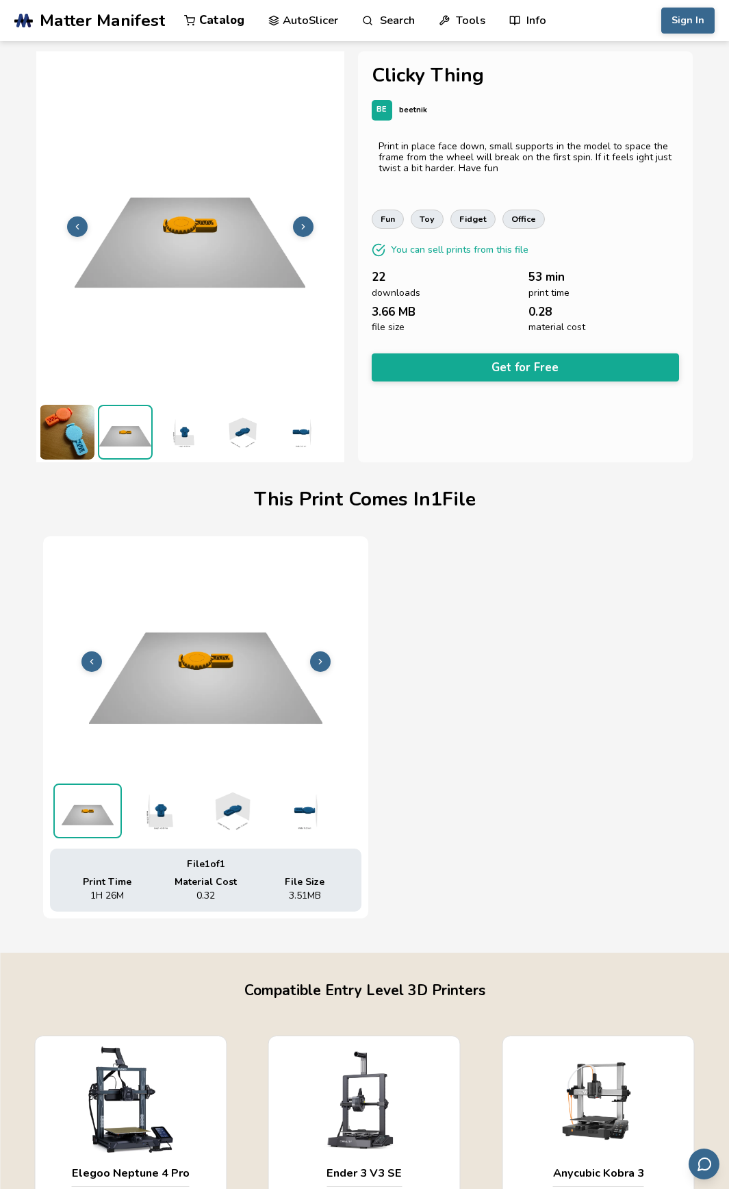
click at [301, 225] on icon at bounding box center [304, 227] width 10 height 10
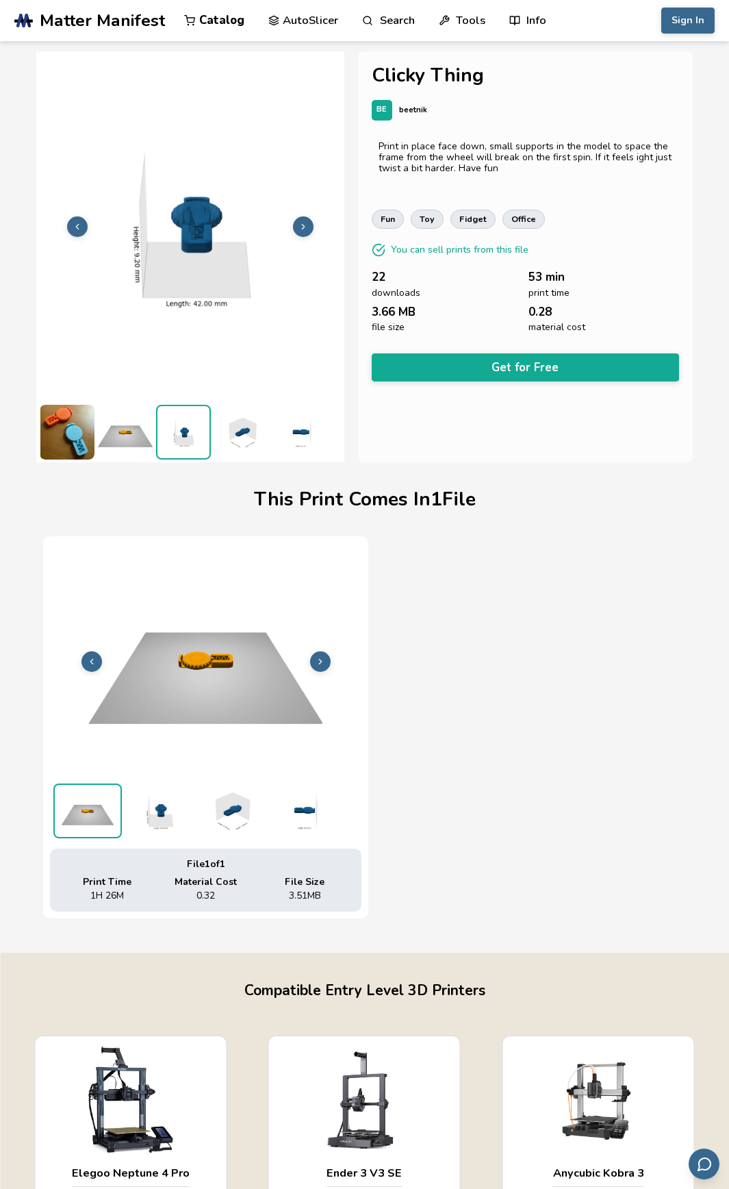
click at [301, 225] on icon at bounding box center [304, 227] width 10 height 10
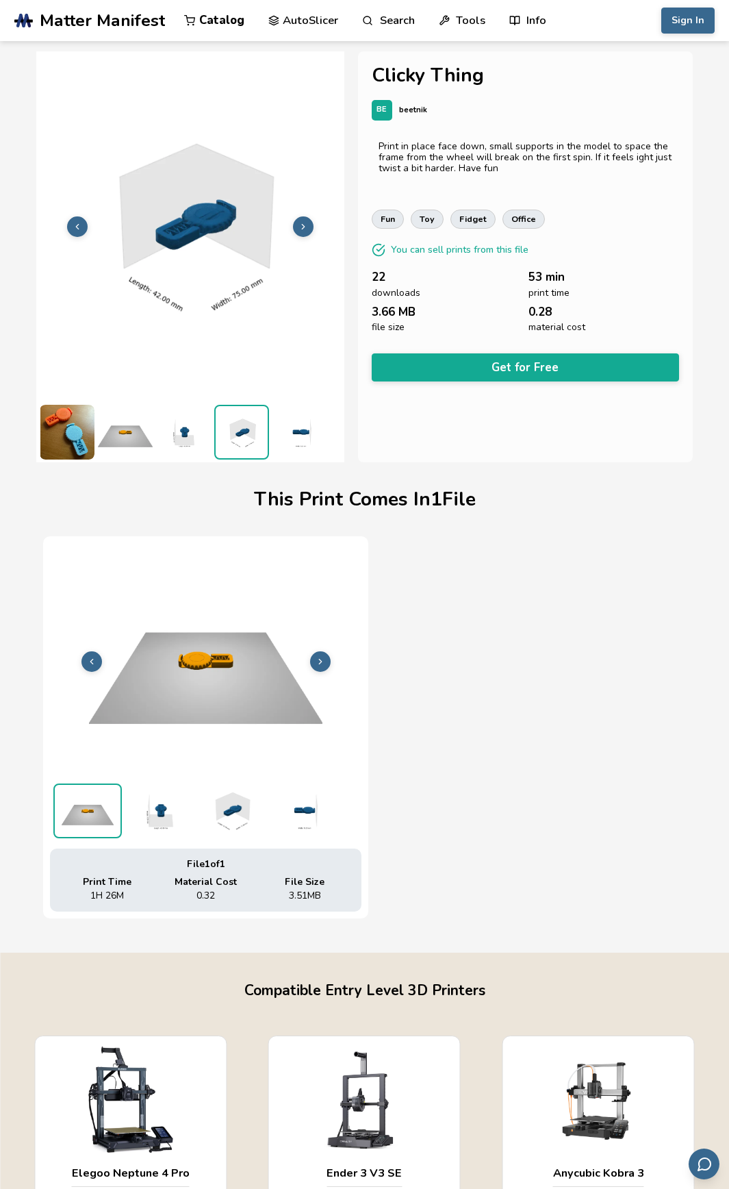
click at [301, 225] on icon at bounding box center [304, 227] width 10 height 10
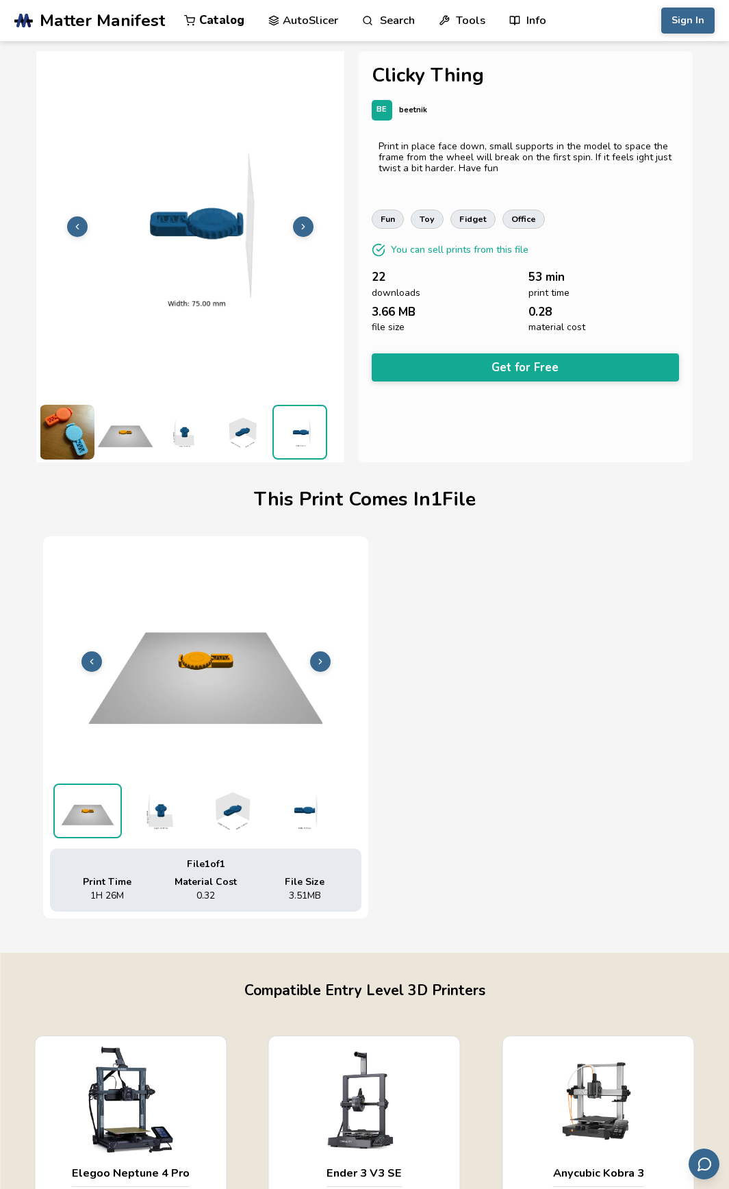
click at [301, 225] on icon at bounding box center [304, 227] width 10 height 10
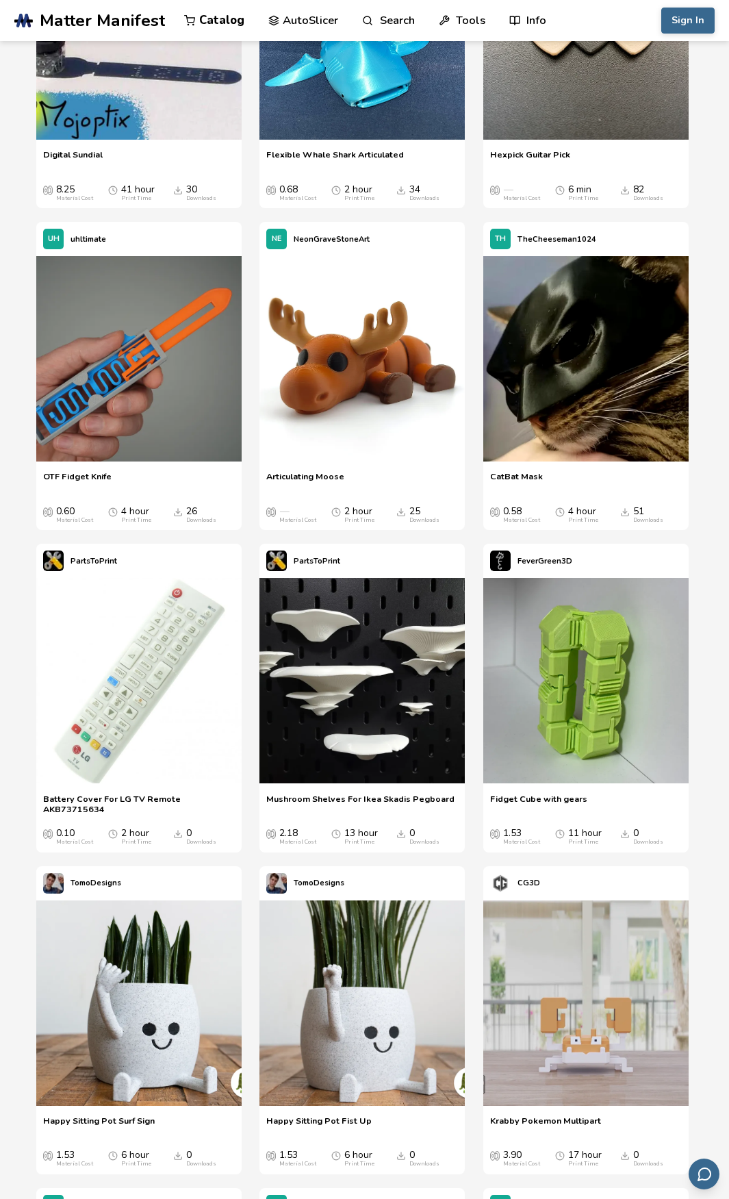
scroll to position [3073, 0]
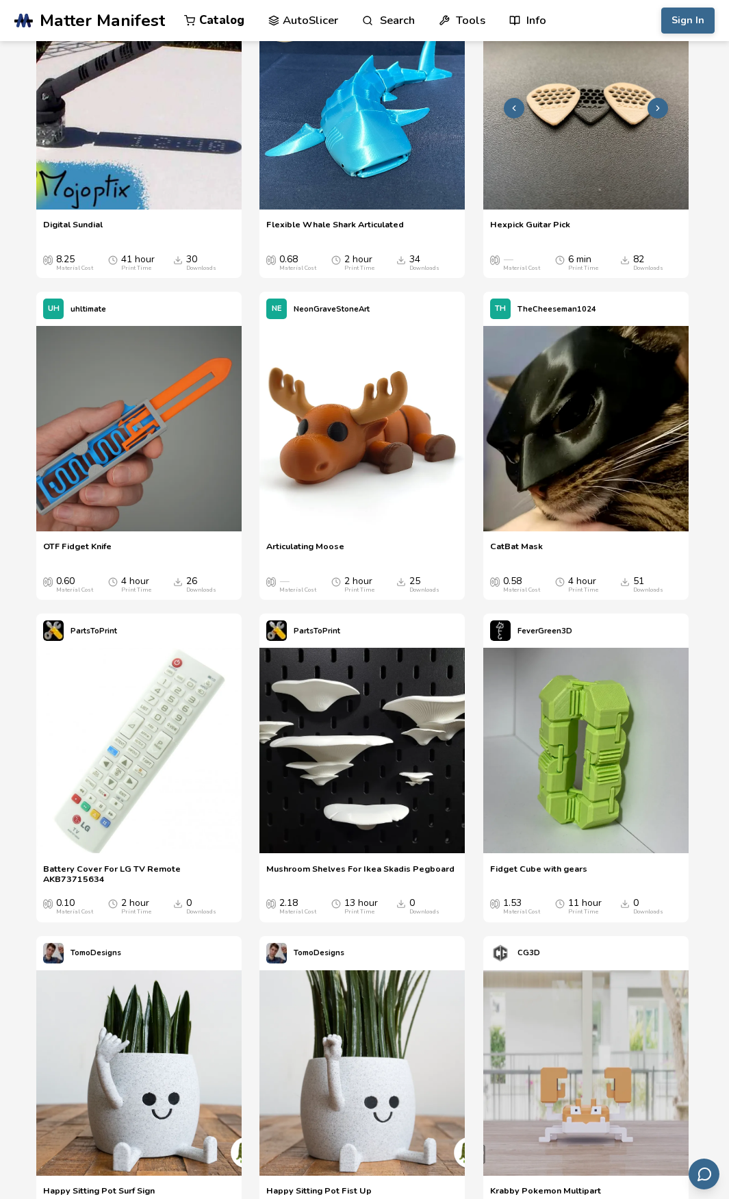
click at [630, 137] on img at bounding box center [586, 106] width 205 height 205
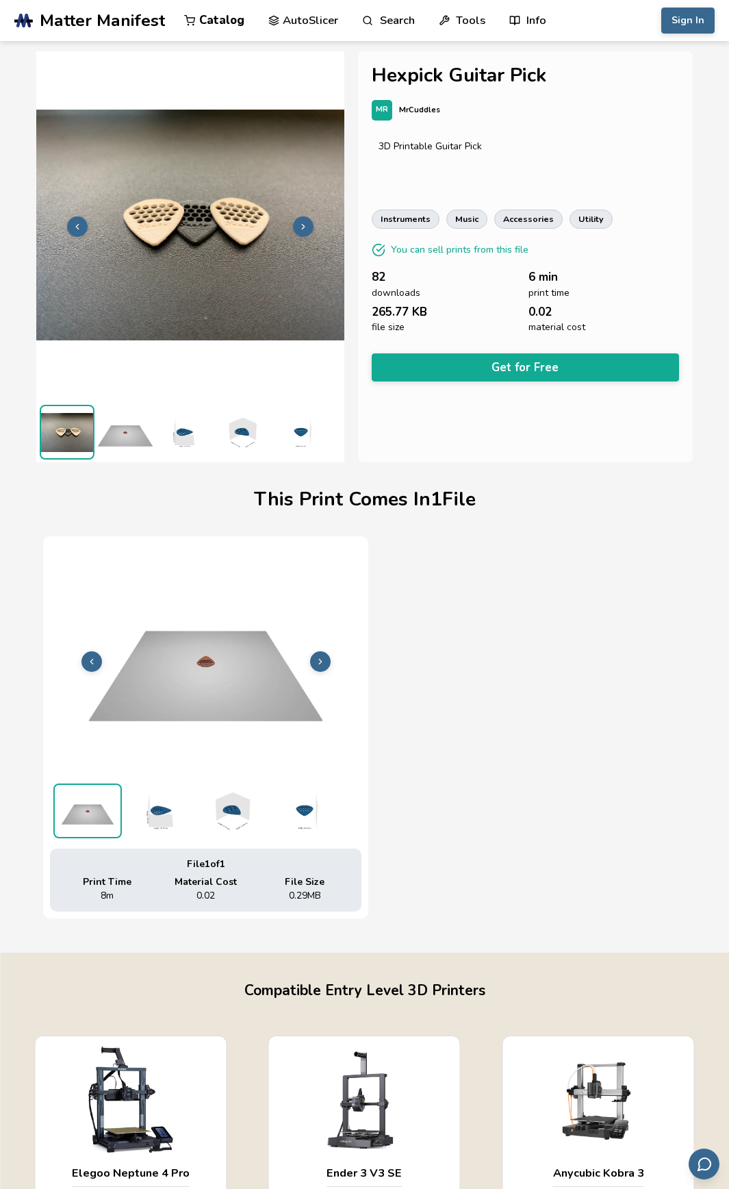
click at [321, 663] on polyline at bounding box center [320, 661] width 3 height 5
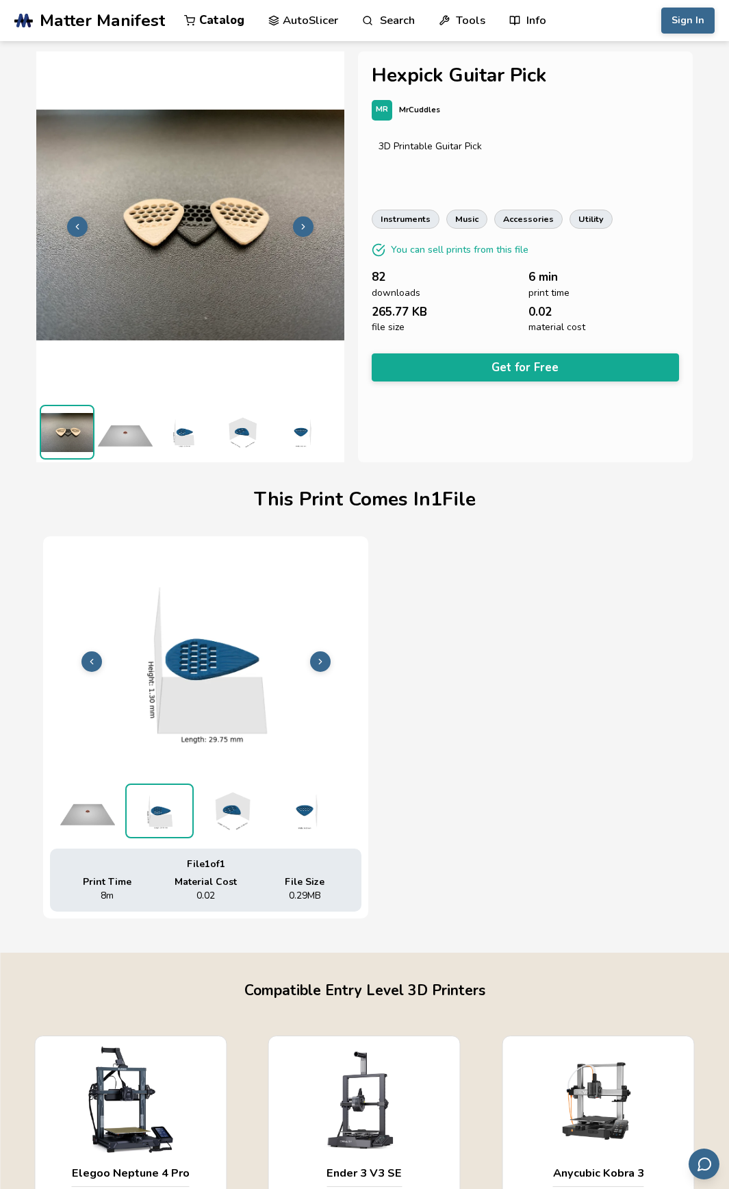
click at [321, 663] on polyline at bounding box center [320, 661] width 3 height 5
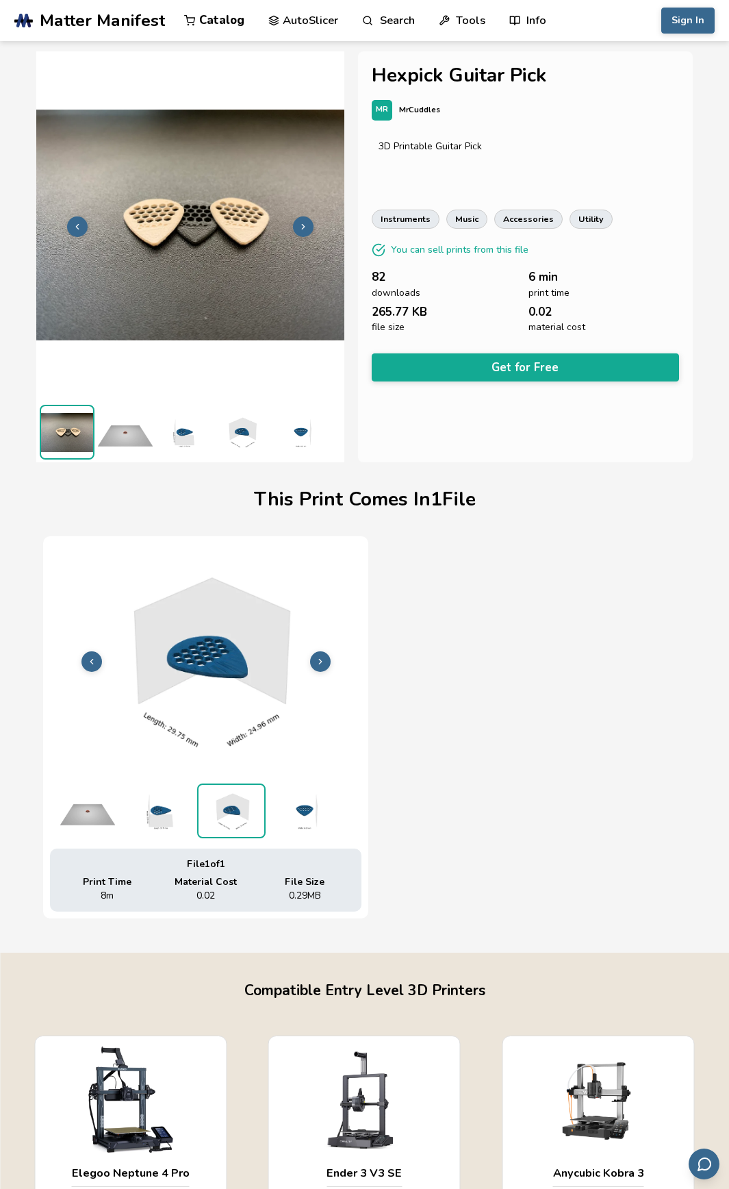
click at [321, 663] on polyline at bounding box center [320, 661] width 3 height 5
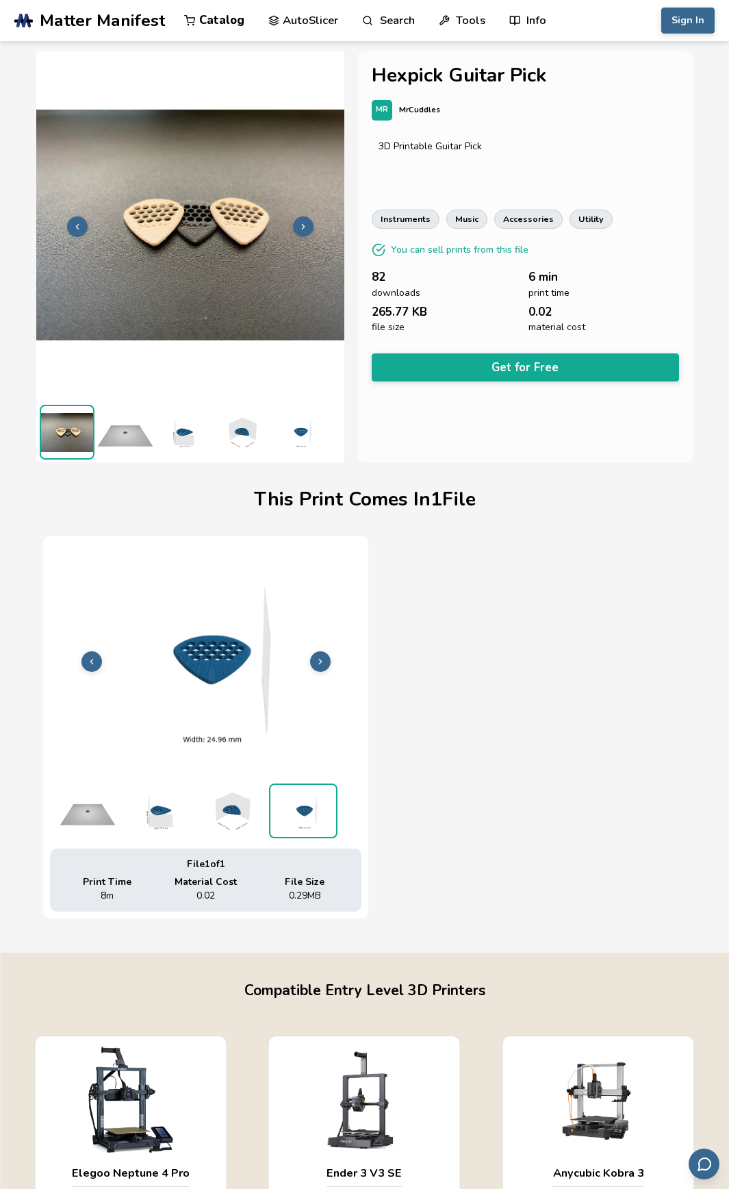
click at [321, 663] on polyline at bounding box center [320, 661] width 3 height 5
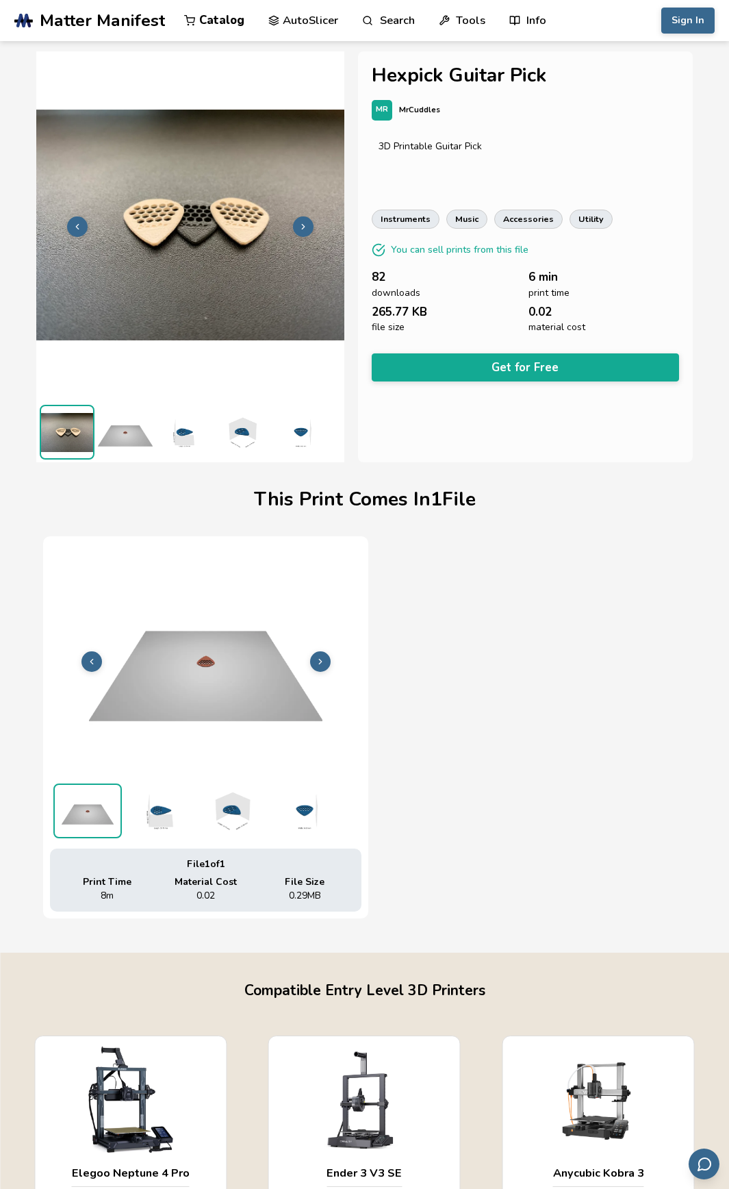
click at [529, 368] on button "Get for Free" at bounding box center [526, 367] width 308 height 28
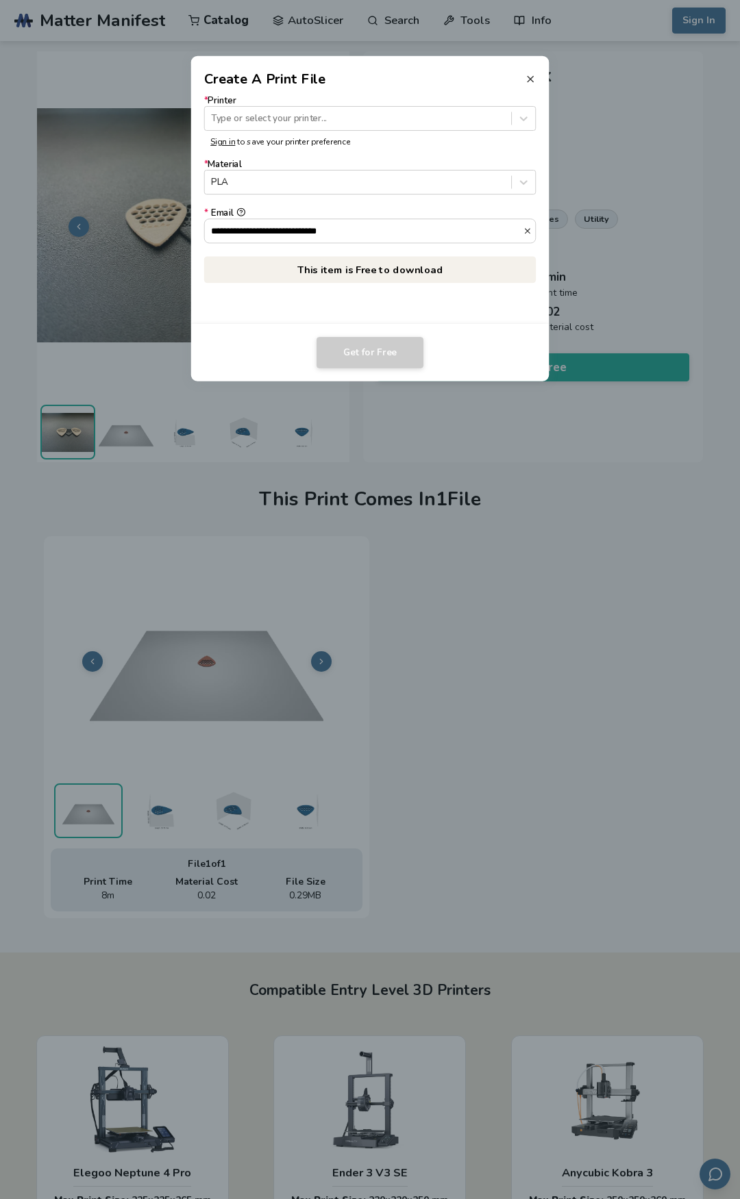
click at [534, 81] on icon at bounding box center [530, 78] width 11 height 11
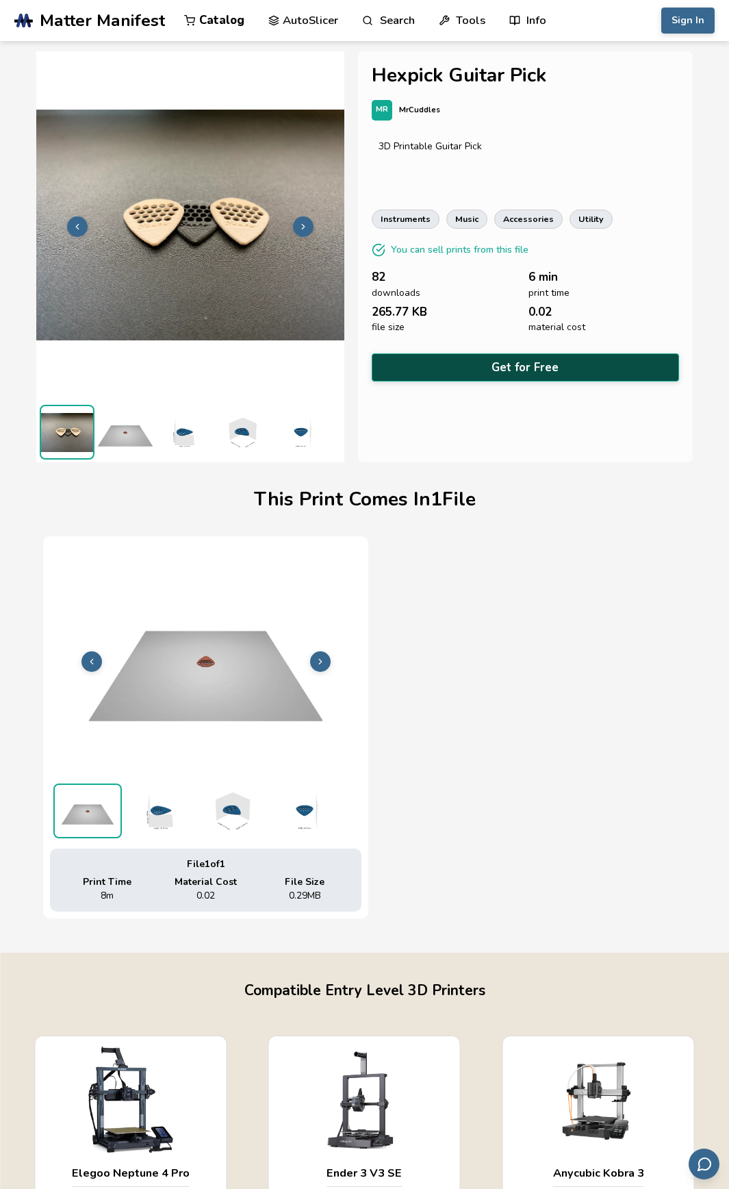
click at [512, 368] on button "Get for Free" at bounding box center [526, 367] width 308 height 28
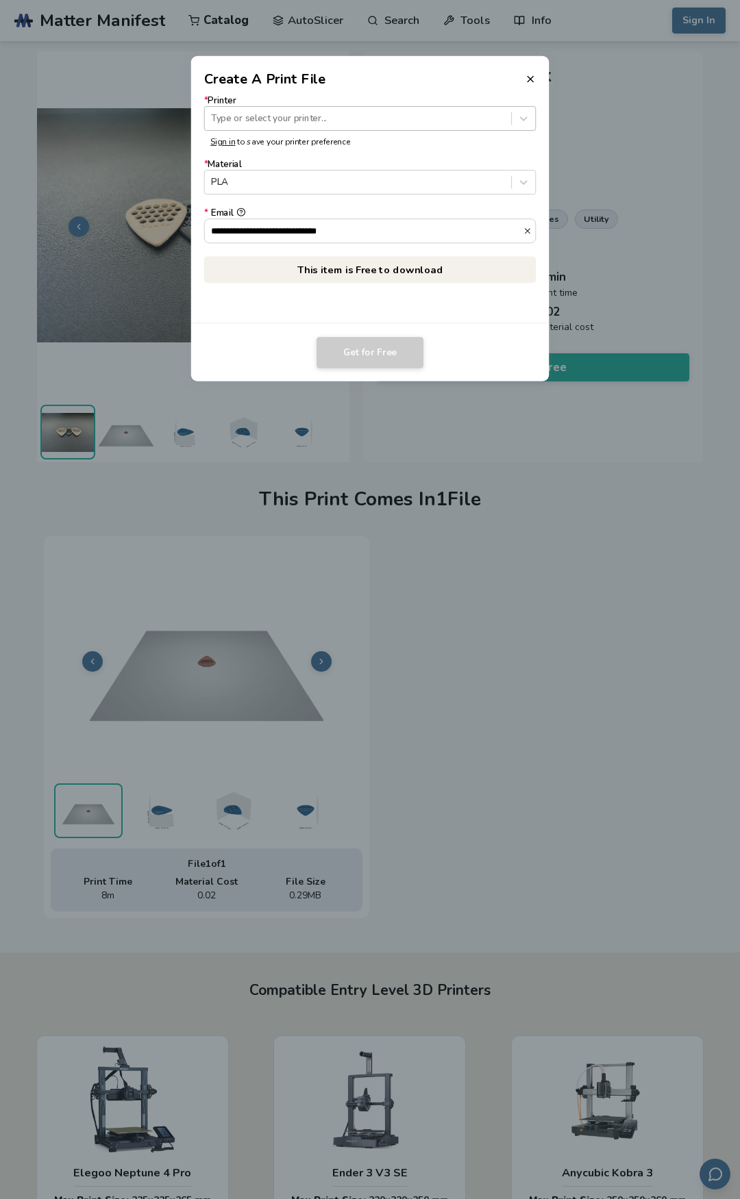
click at [314, 117] on div at bounding box center [357, 118] width 293 height 13
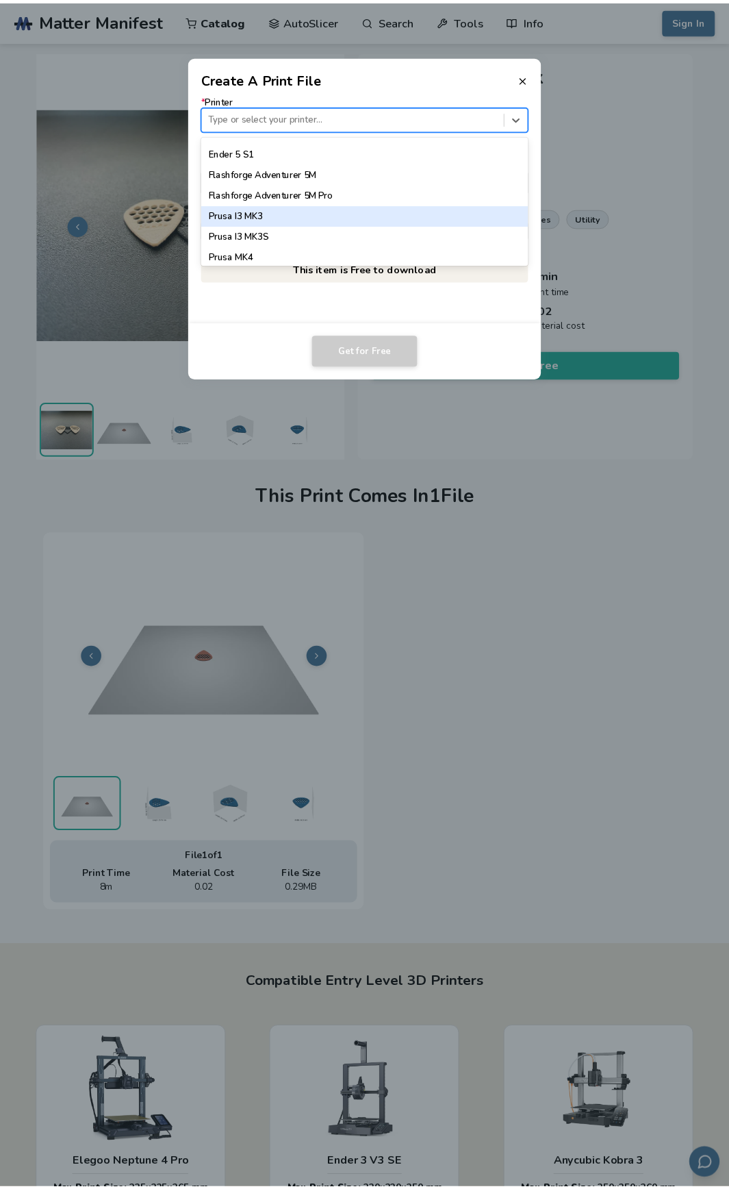
scroll to position [1163, 0]
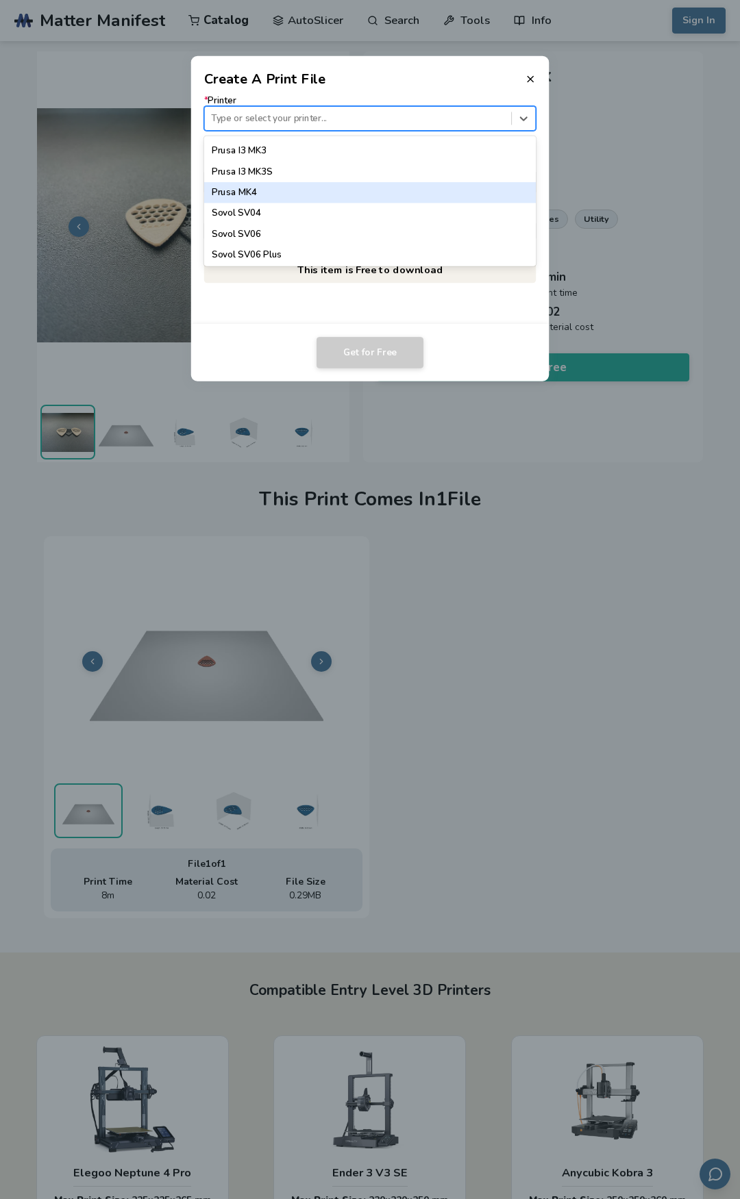
click at [252, 193] on div "Prusa MK4" at bounding box center [370, 192] width 332 height 21
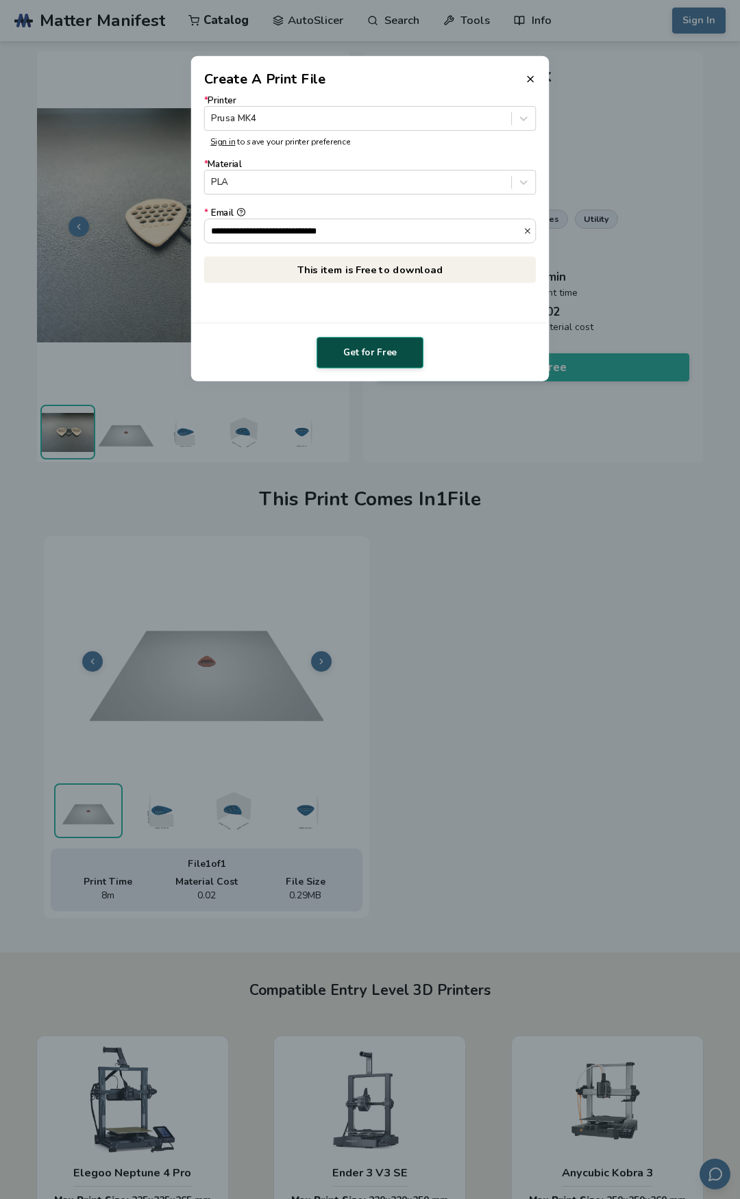
click at [369, 352] on button "Get for Free" at bounding box center [369, 353] width 107 height 32
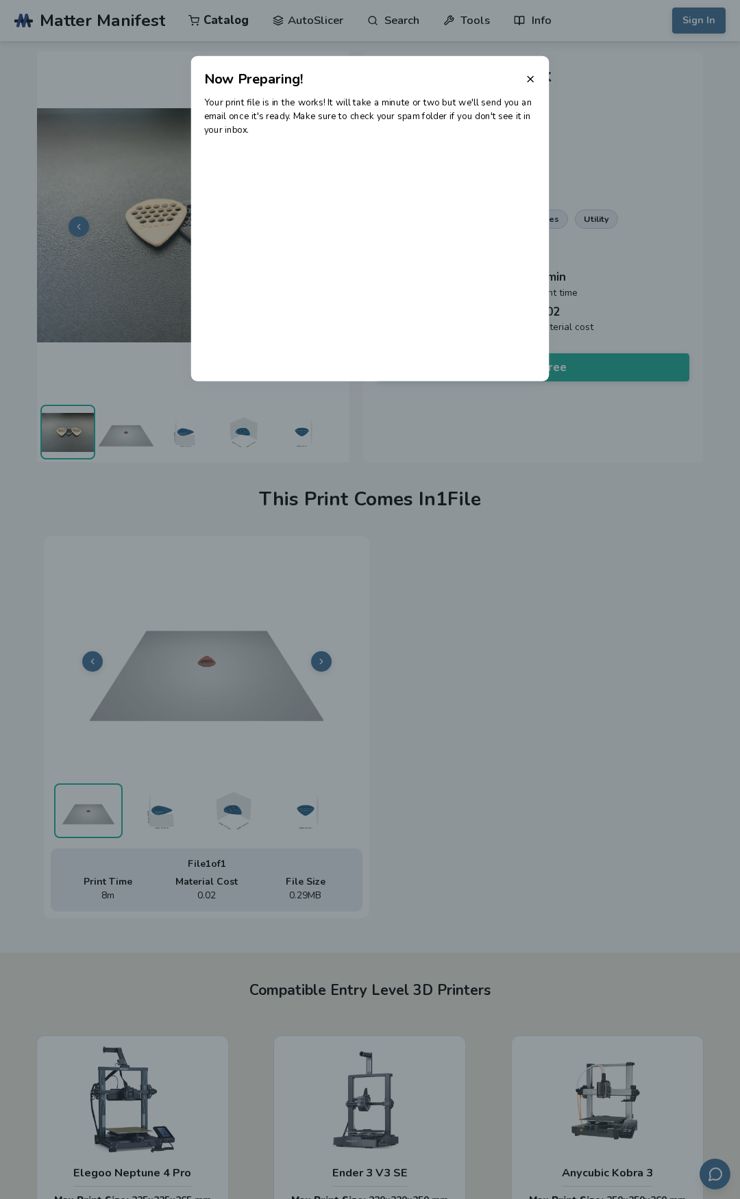
click at [523, 81] on header "Now Preparing!" at bounding box center [370, 72] width 358 height 33
click at [533, 84] on icon at bounding box center [530, 78] width 11 height 11
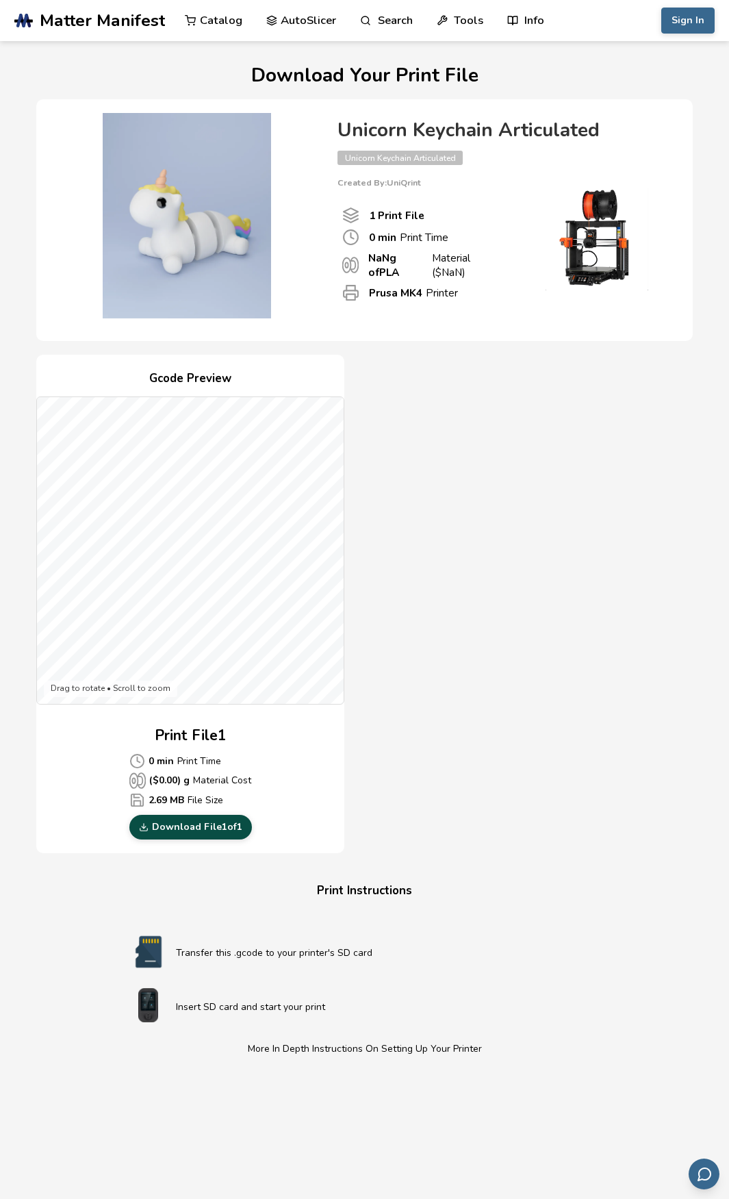
click at [195, 825] on link "Download File 1 of 1" at bounding box center [190, 827] width 123 height 25
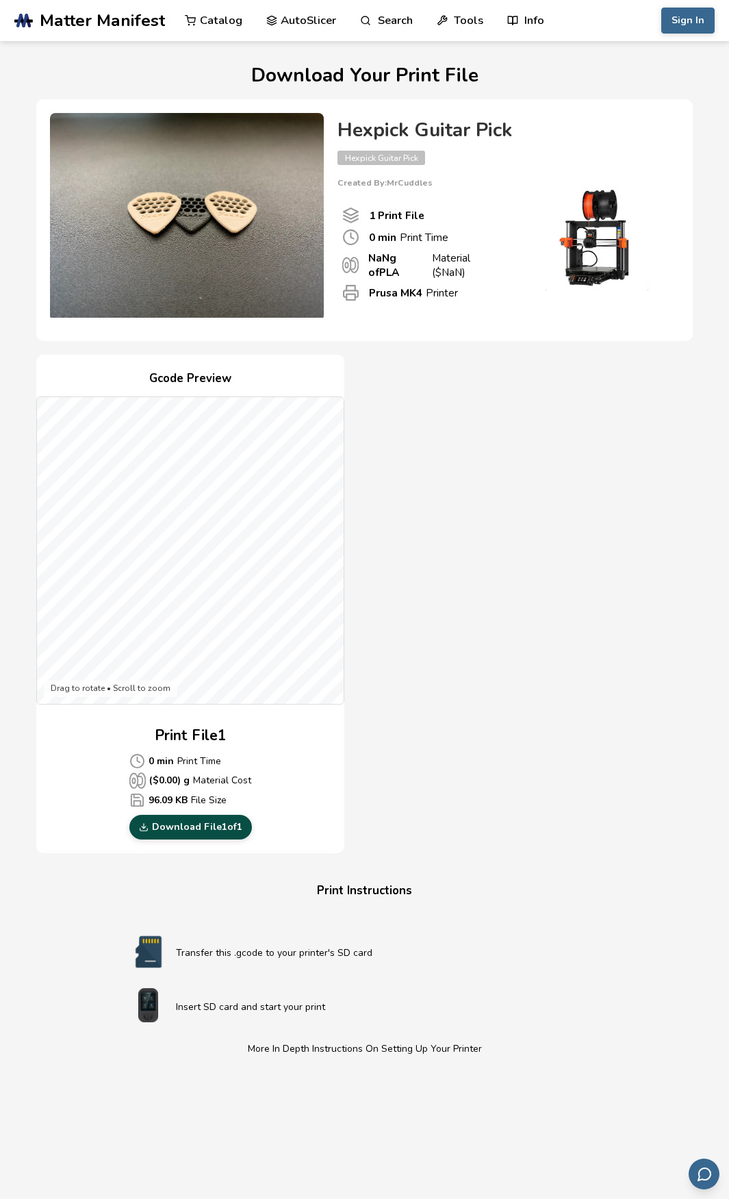
click at [212, 825] on link "Download File 1 of 1" at bounding box center [190, 827] width 123 height 25
